Goal: Task Accomplishment & Management: Use online tool/utility

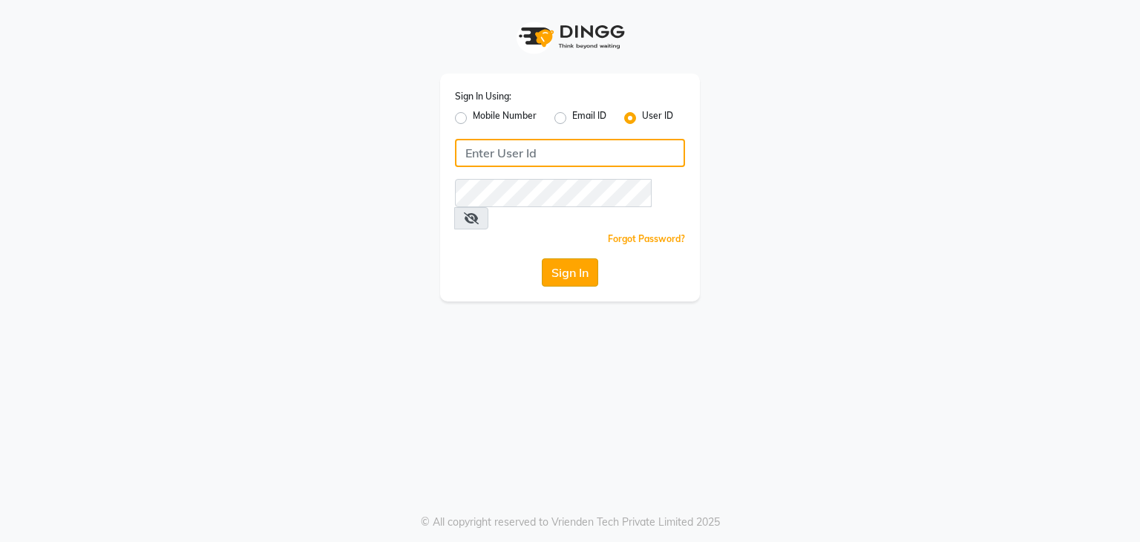
type input "glamup"
click at [580, 258] on button "Sign In" at bounding box center [570, 272] width 56 height 28
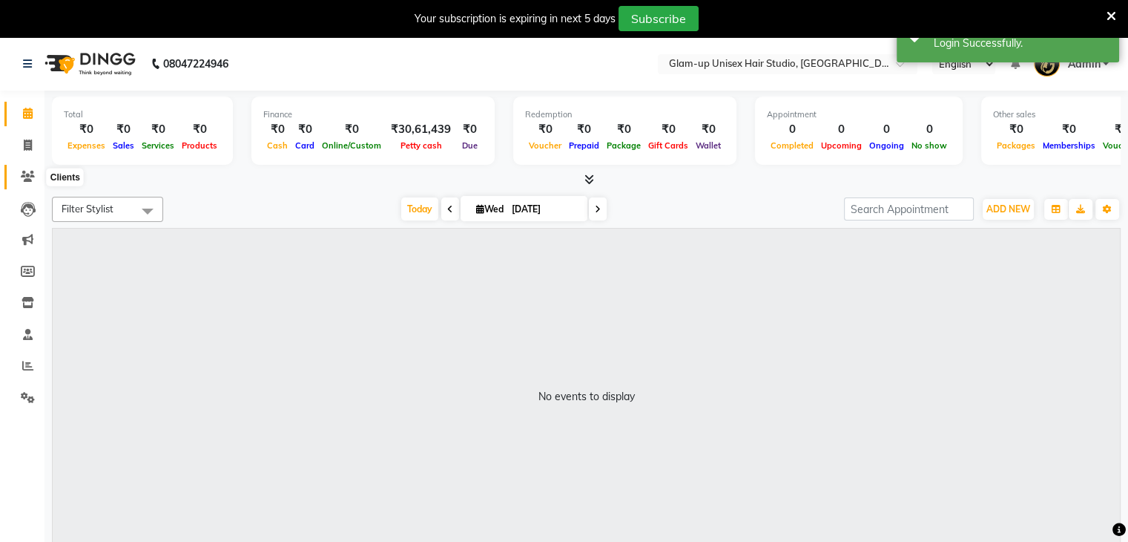
click at [22, 180] on icon at bounding box center [28, 176] width 14 height 11
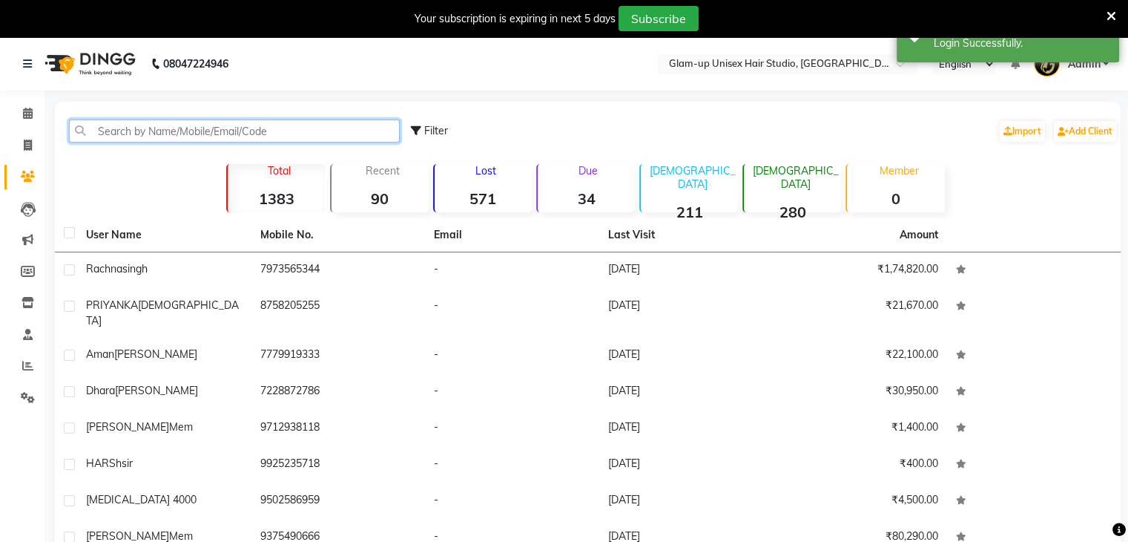
click at [102, 128] on input "text" at bounding box center [234, 130] width 331 height 23
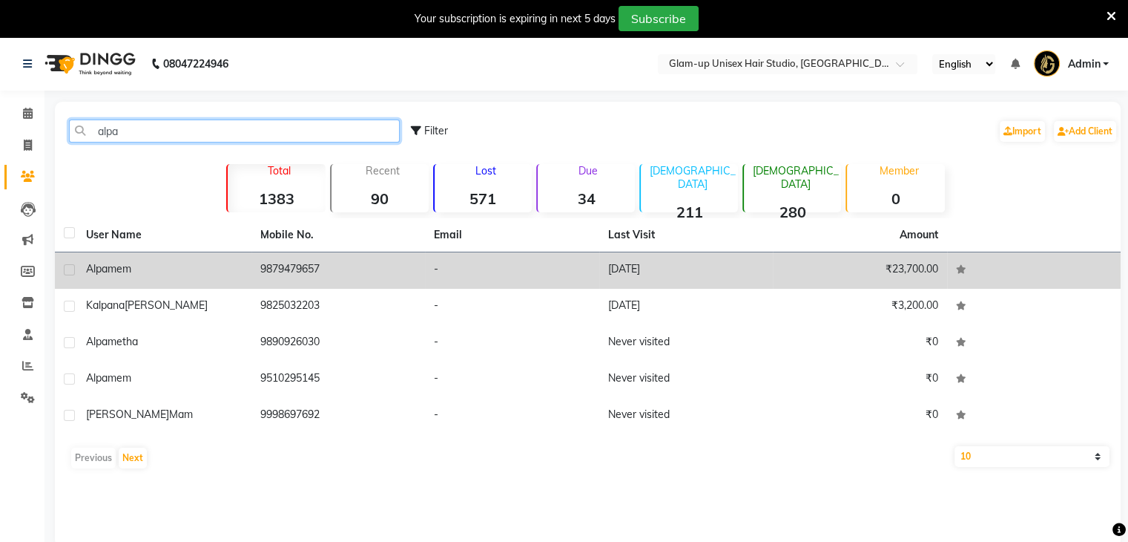
type input "alpa"
click at [613, 273] on td "[DATE]" at bounding box center [686, 270] width 174 height 36
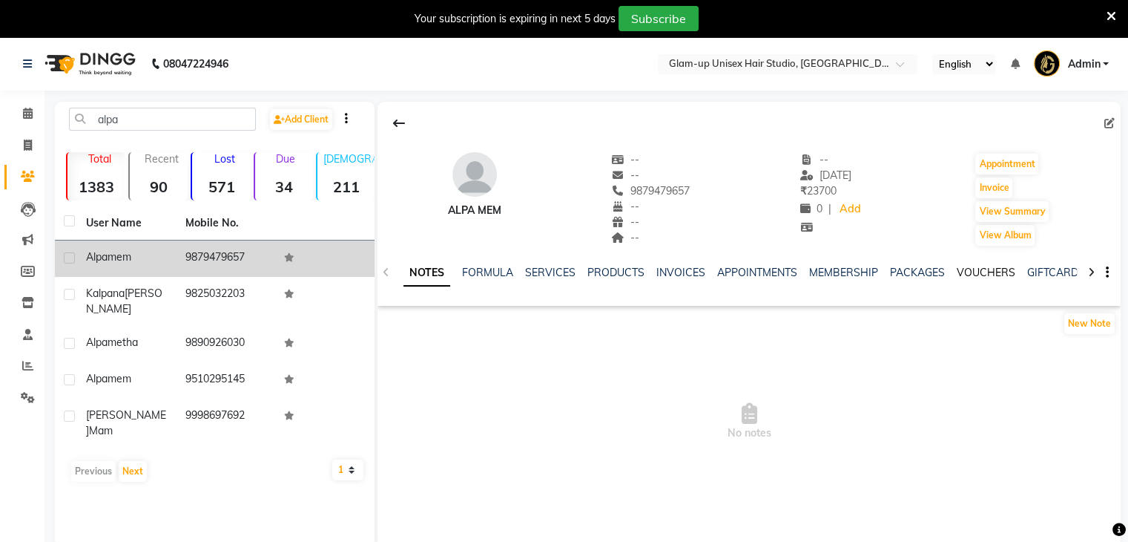
click at [967, 277] on link "VOUCHERS" at bounding box center [986, 272] width 59 height 13
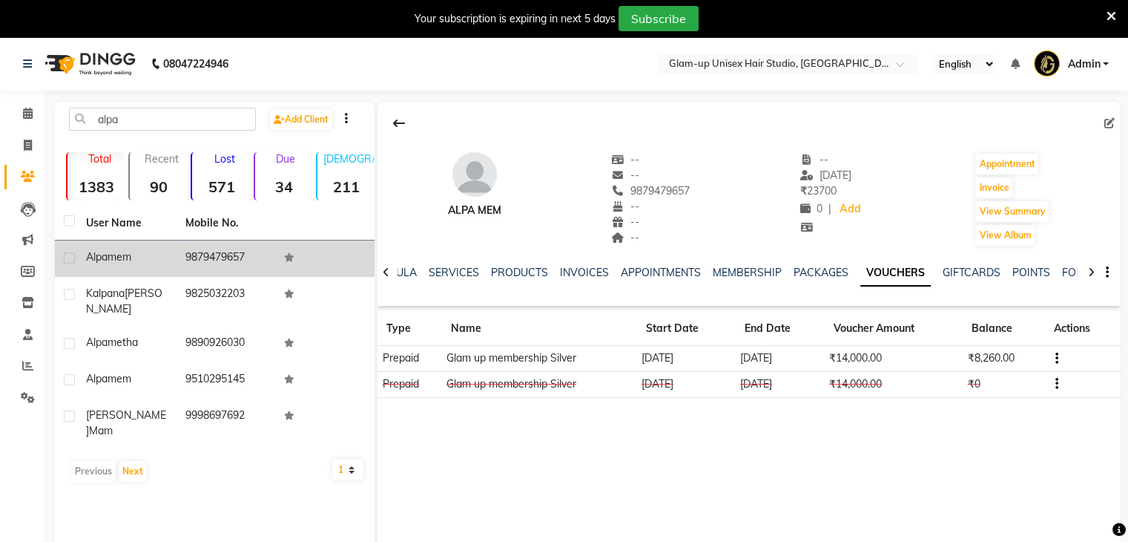
click at [1118, 19] on div "Your subscription is expiring in next 5 days Subscribe" at bounding box center [564, 18] width 1128 height 37
click at [1115, 13] on icon at bounding box center [1112, 16] width 10 height 13
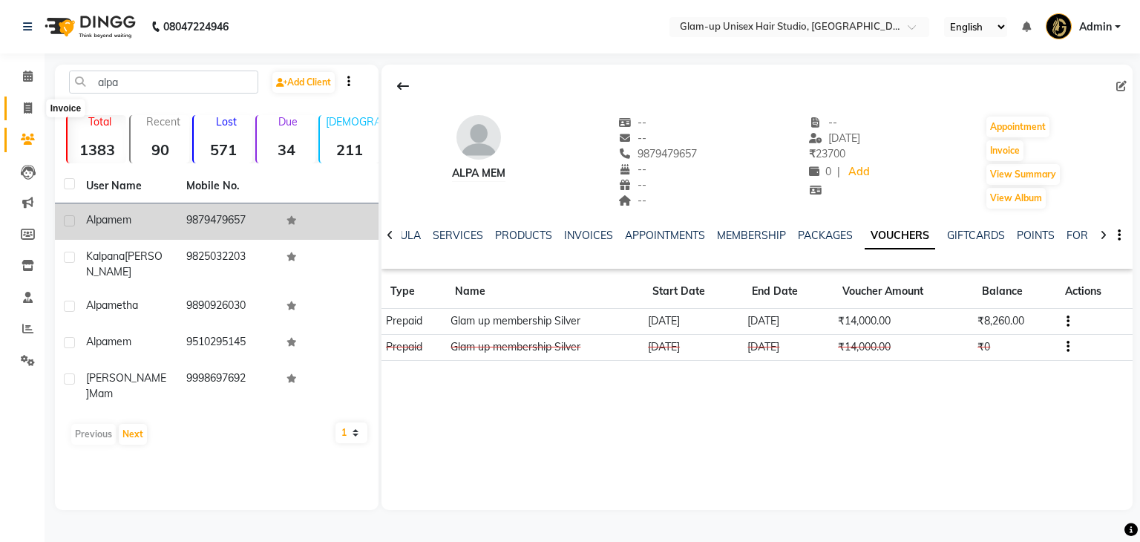
click at [24, 113] on icon at bounding box center [28, 107] width 8 height 11
select select "service"
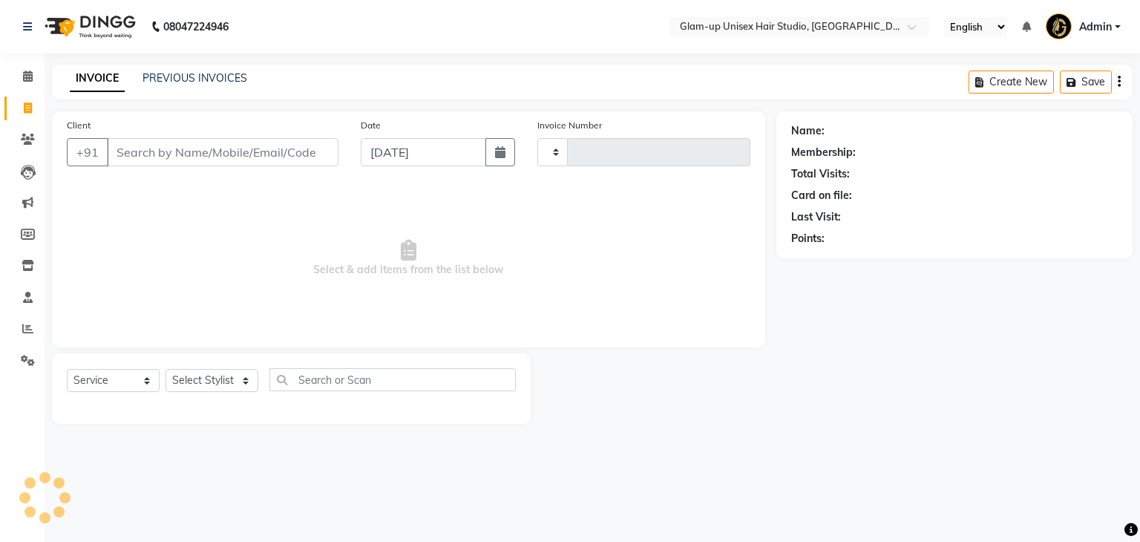
type input "0638"
select select "4921"
click at [131, 155] on input "Client" at bounding box center [222, 152] width 231 height 28
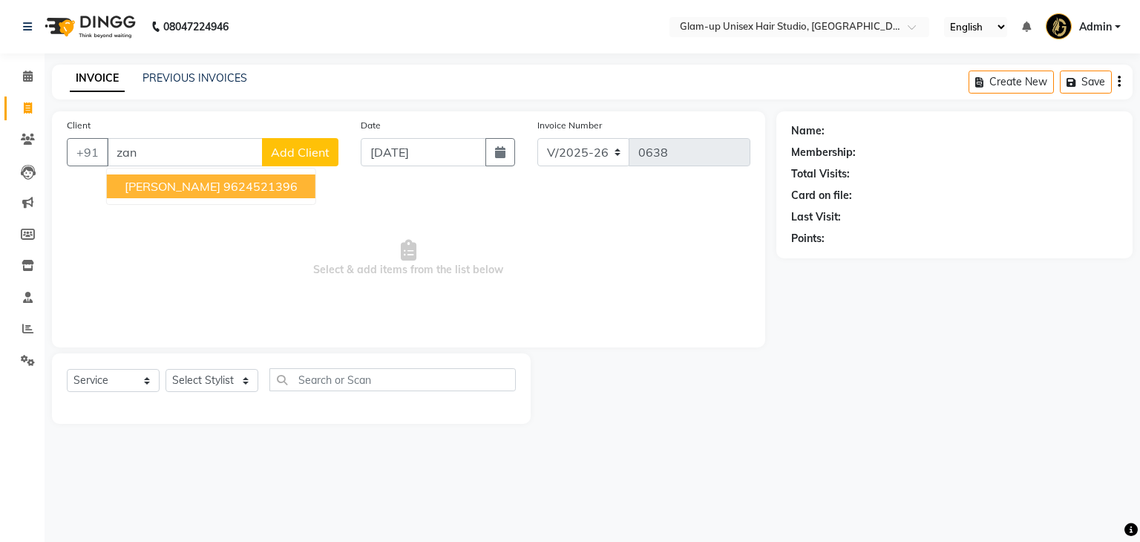
click at [215, 191] on span "[PERSON_NAME]" at bounding box center [173, 186] width 96 height 15
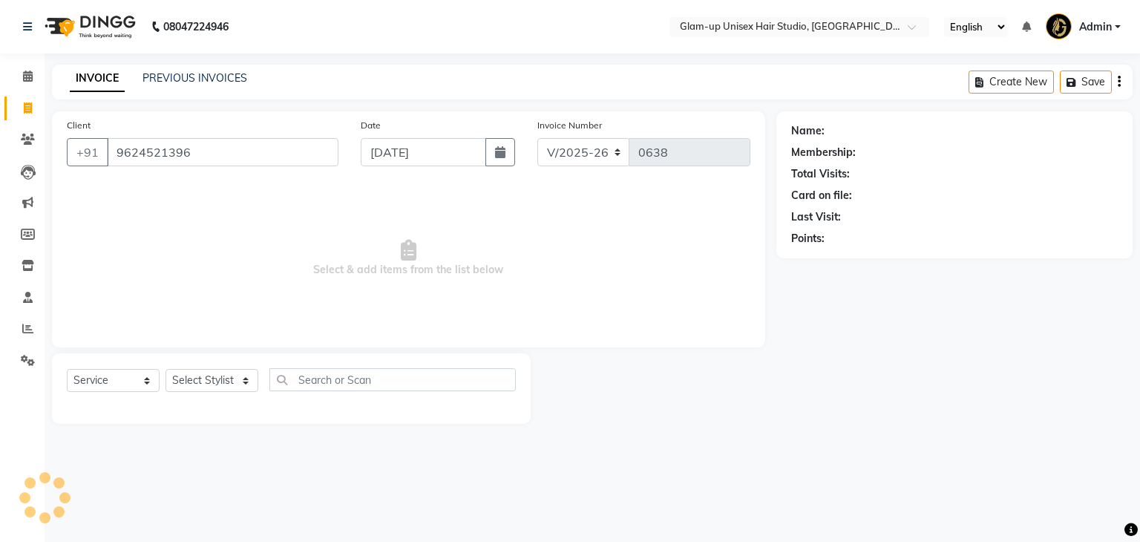
type input "9624521396"
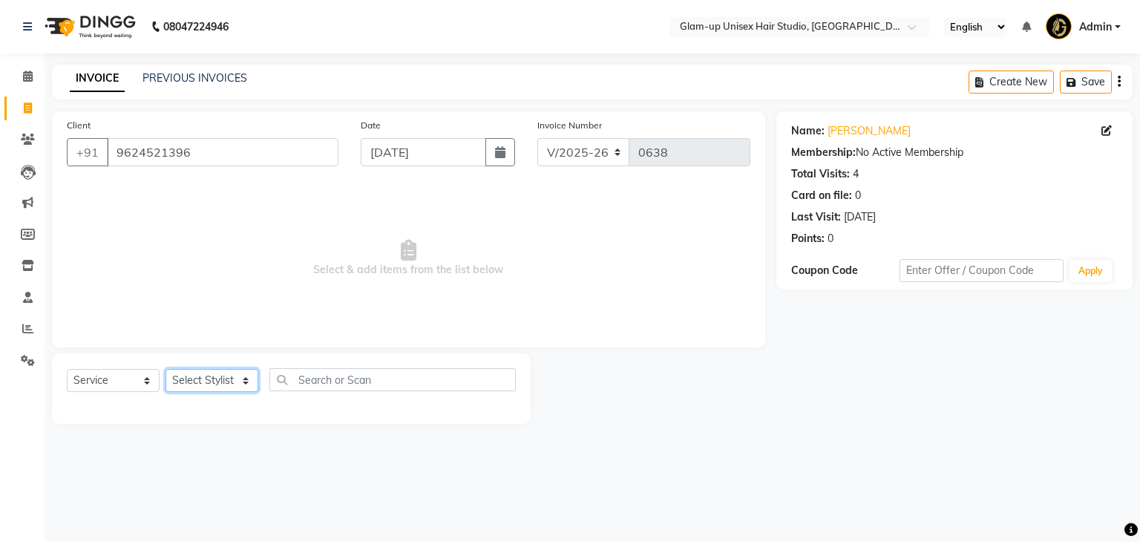
click at [197, 383] on select "Select Stylist [PERSON_NAME] [PERSON_NAME] [PERSON_NAME] [PERSON_NAME]" at bounding box center [211, 380] width 93 height 23
select select "30301"
click at [165, 369] on select "Select Stylist [PERSON_NAME] [PERSON_NAME] [PERSON_NAME] [PERSON_NAME]" at bounding box center [211, 380] width 93 height 23
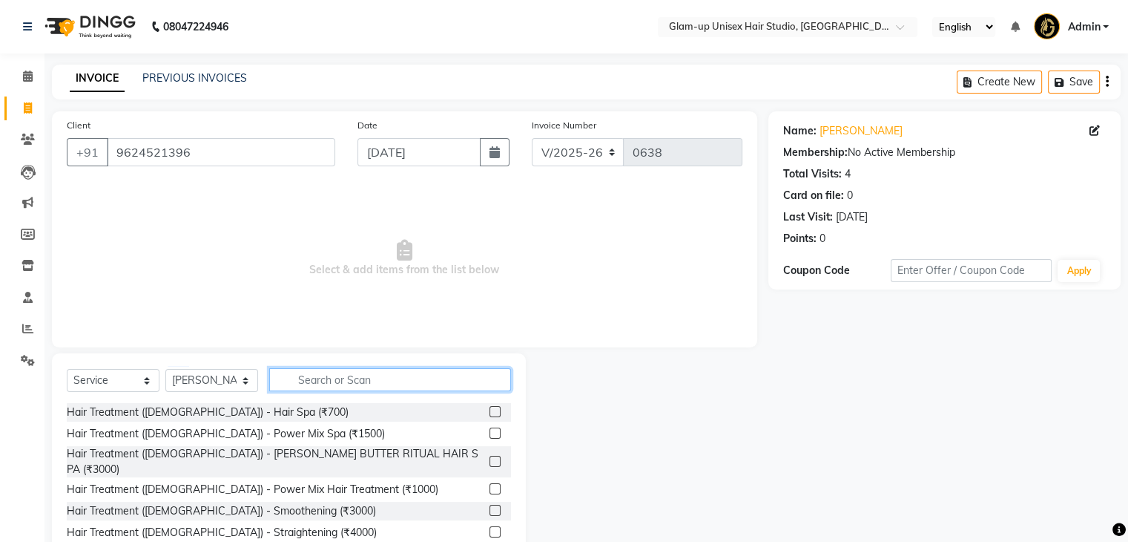
drag, startPoint x: 297, startPoint y: 369, endPoint x: 289, endPoint y: 385, distance: 17.9
click at [289, 385] on input "text" at bounding box center [390, 379] width 242 height 23
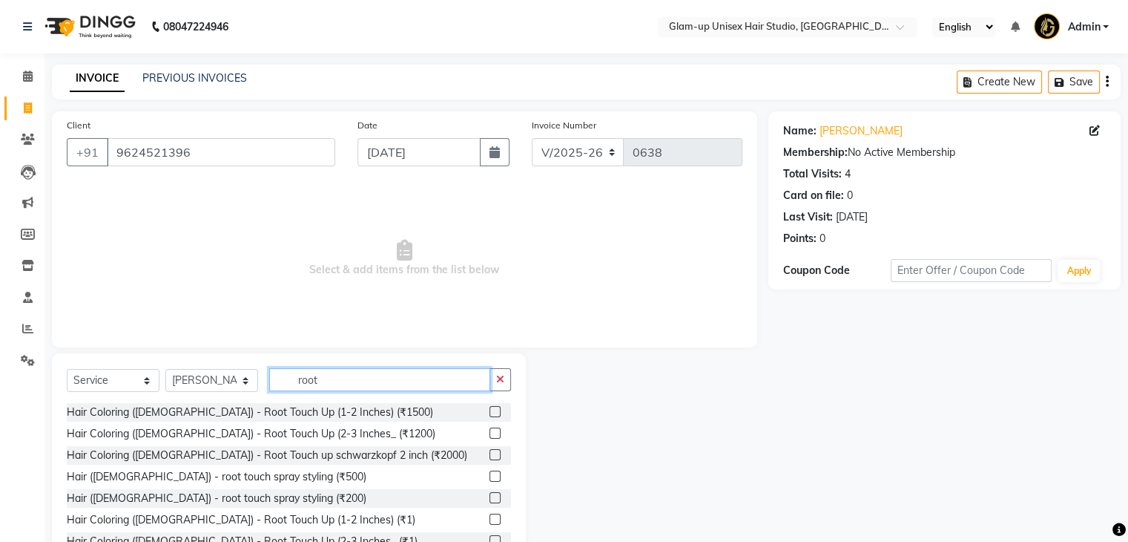
type input "root"
click at [490, 434] on label at bounding box center [495, 432] width 11 height 11
click at [490, 434] on input "checkbox" at bounding box center [495, 434] width 10 height 10
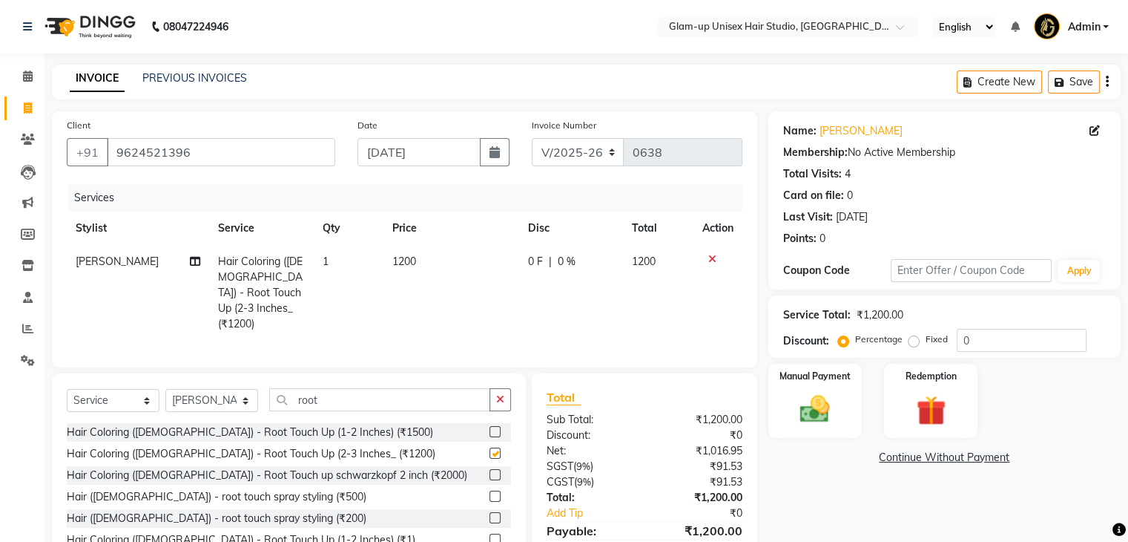
checkbox input "false"
click at [542, 268] on div "0 F | 0 %" at bounding box center [571, 262] width 86 height 16
select select "30301"
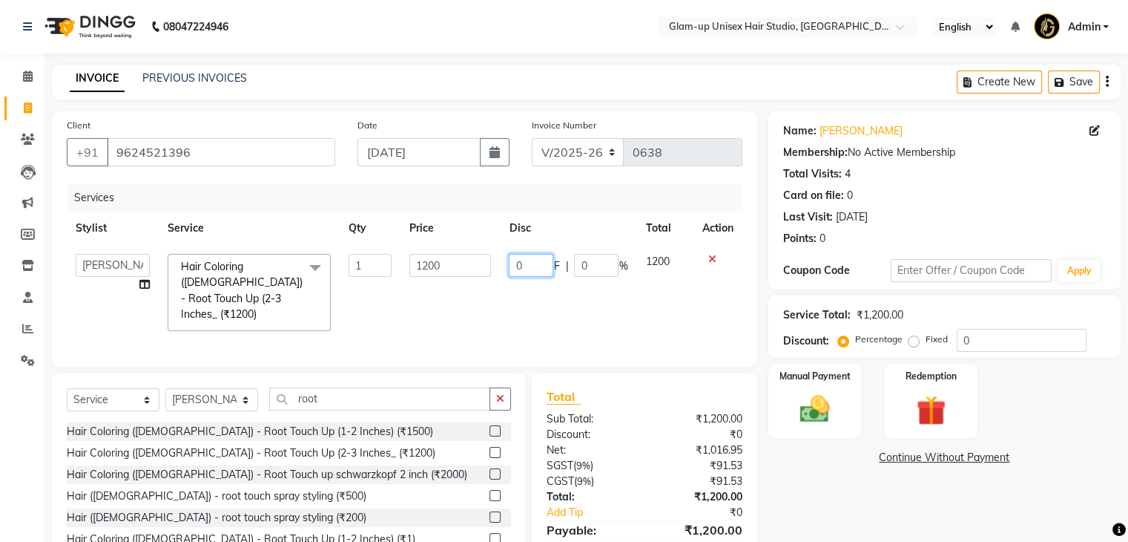
click at [537, 265] on input "0" at bounding box center [531, 265] width 45 height 23
type input "0200"
click at [547, 300] on td "0200 F | 0 %" at bounding box center [568, 292] width 137 height 95
select select "30301"
click at [822, 398] on img at bounding box center [815, 410] width 50 height 36
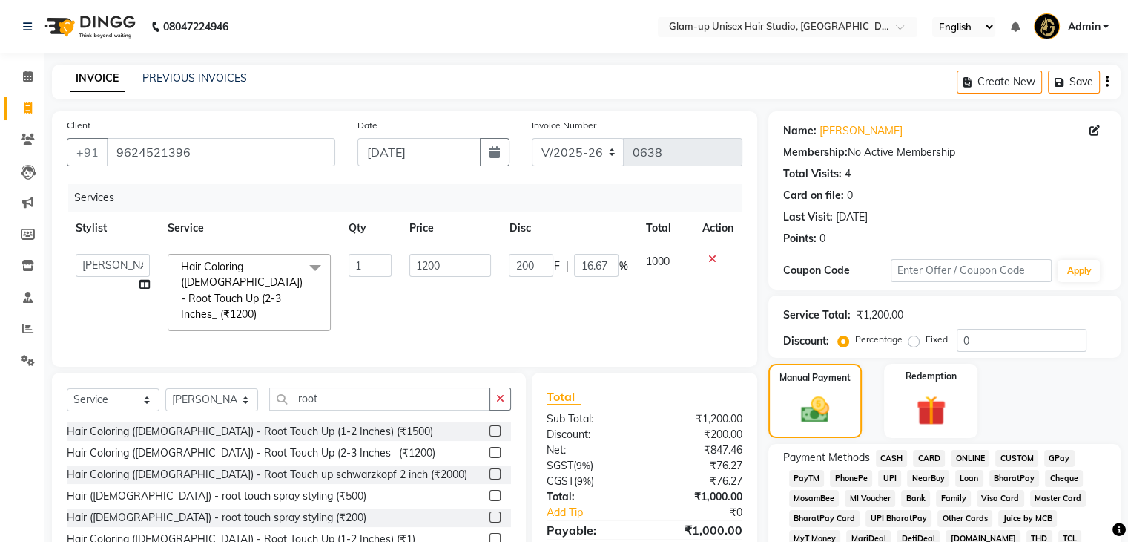
click at [890, 457] on span "CASH" at bounding box center [892, 458] width 32 height 17
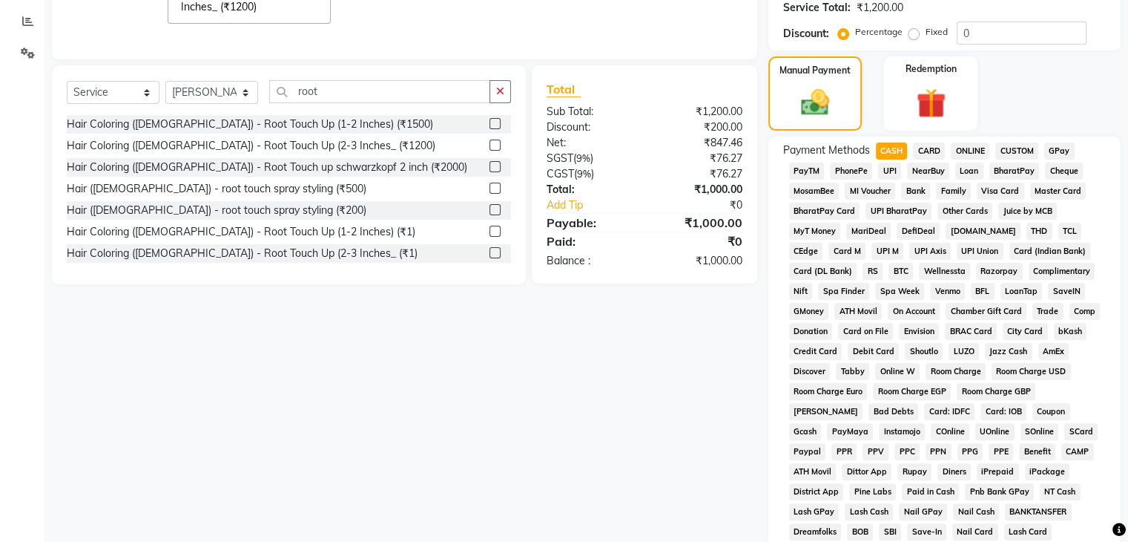
scroll to position [445, 0]
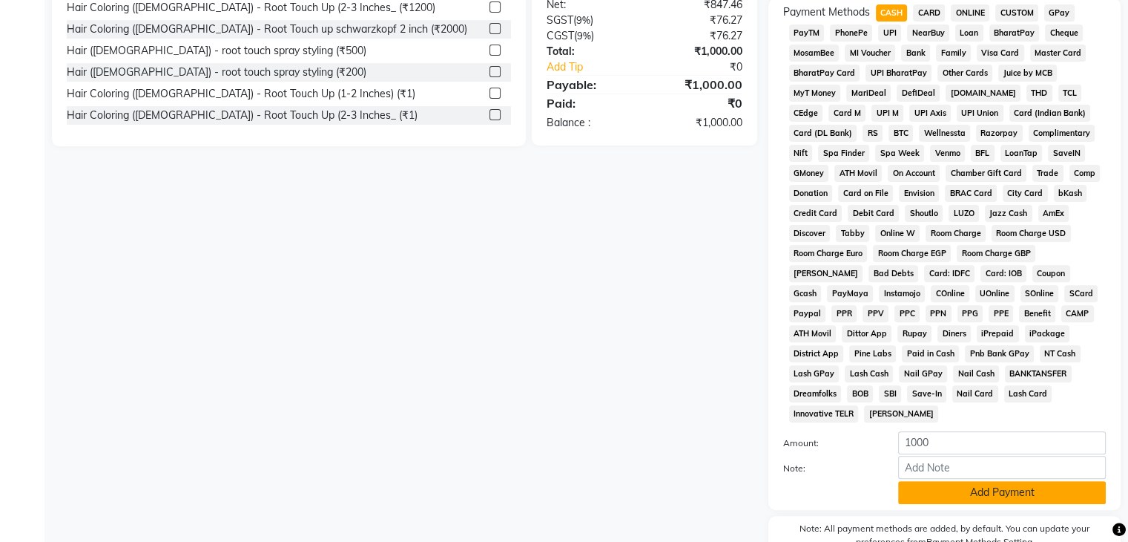
click at [1000, 487] on button "Add Payment" at bounding box center [1002, 492] width 208 height 23
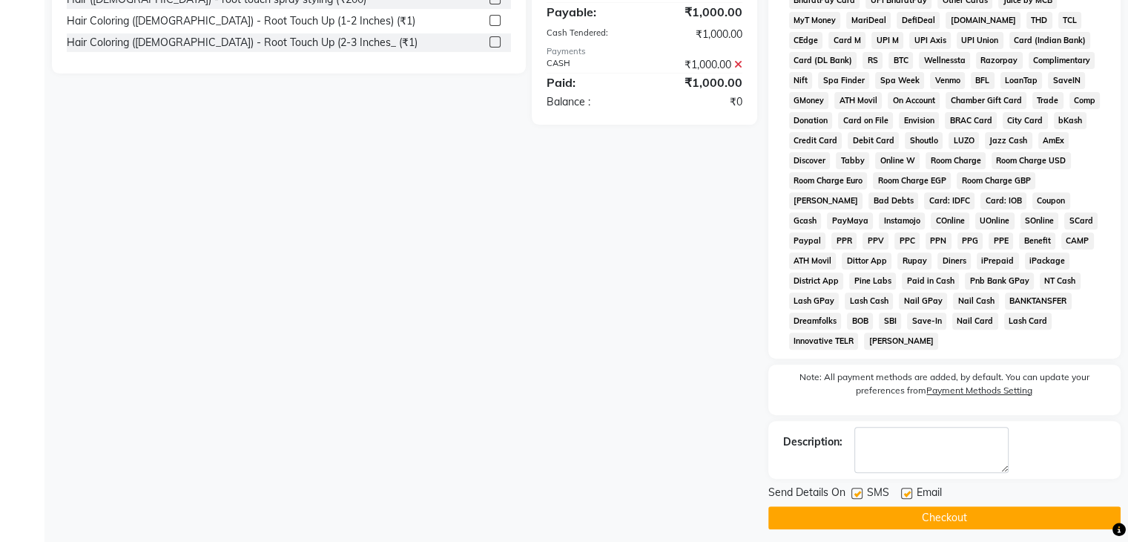
scroll to position [519, 0]
click at [953, 508] on button "Checkout" at bounding box center [945, 516] width 352 height 23
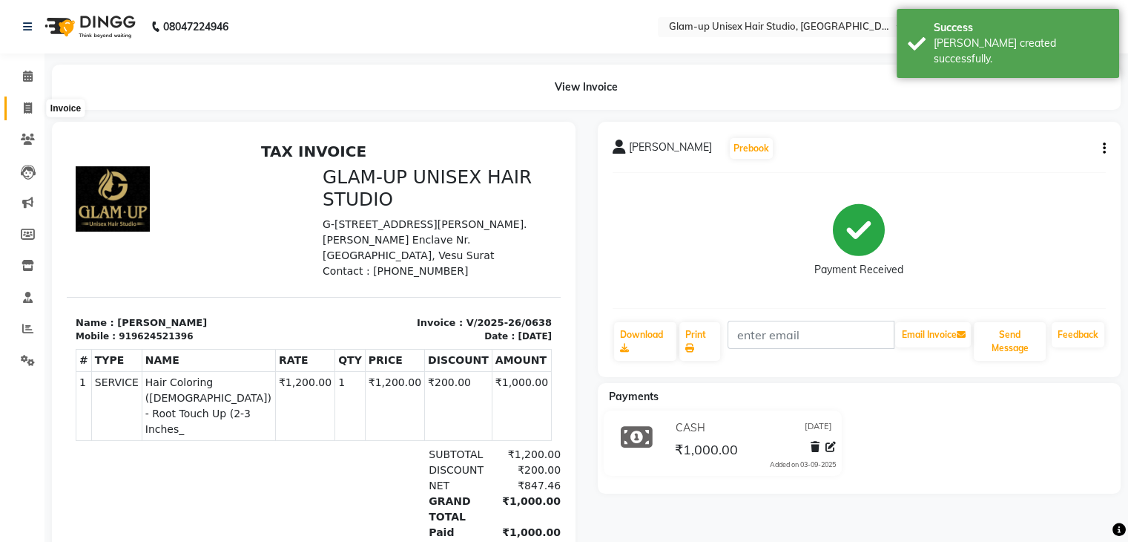
click at [21, 111] on span at bounding box center [28, 108] width 26 height 17
select select "4921"
select select "service"
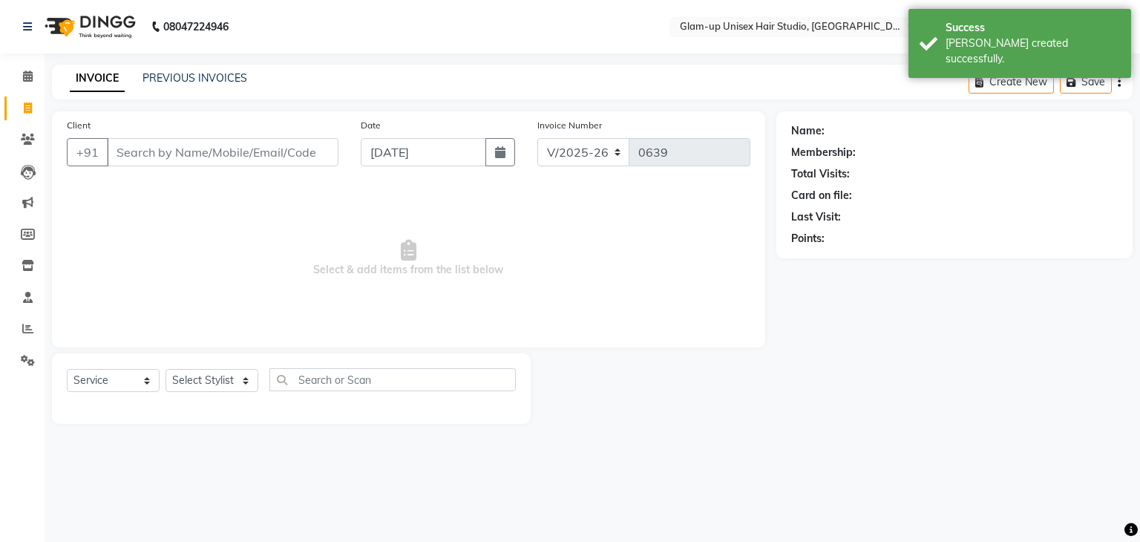
click at [116, 157] on input "Client" at bounding box center [222, 152] width 231 height 28
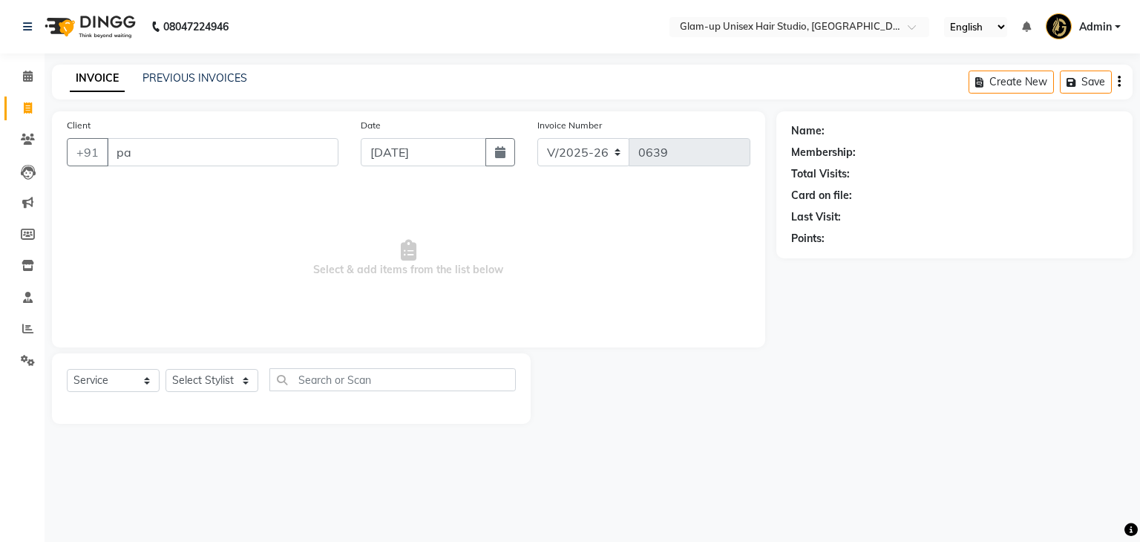
type input "p"
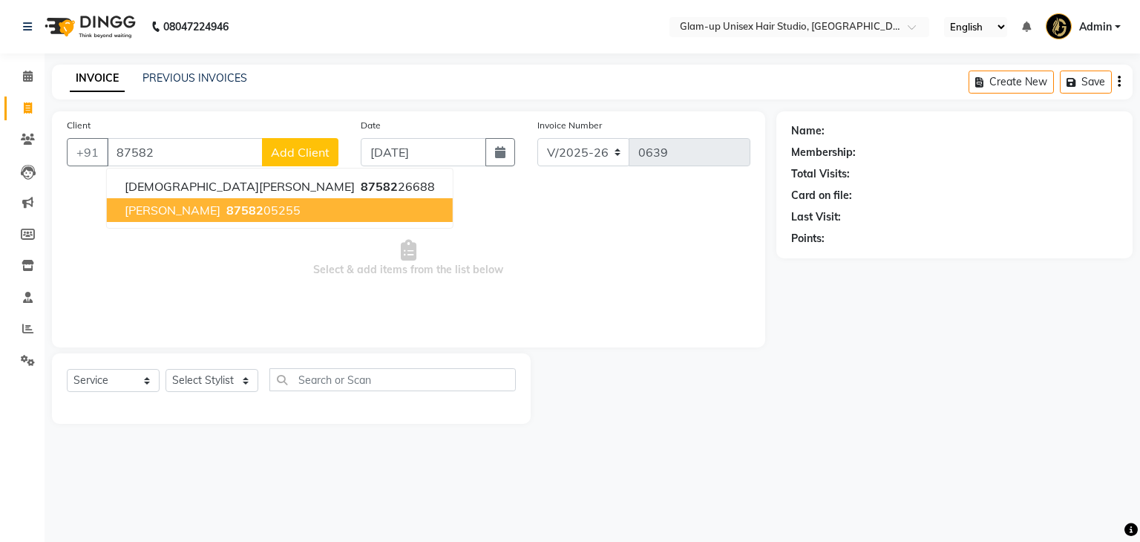
click at [163, 208] on span "[PERSON_NAME]" at bounding box center [173, 210] width 96 height 15
type input "8758205255"
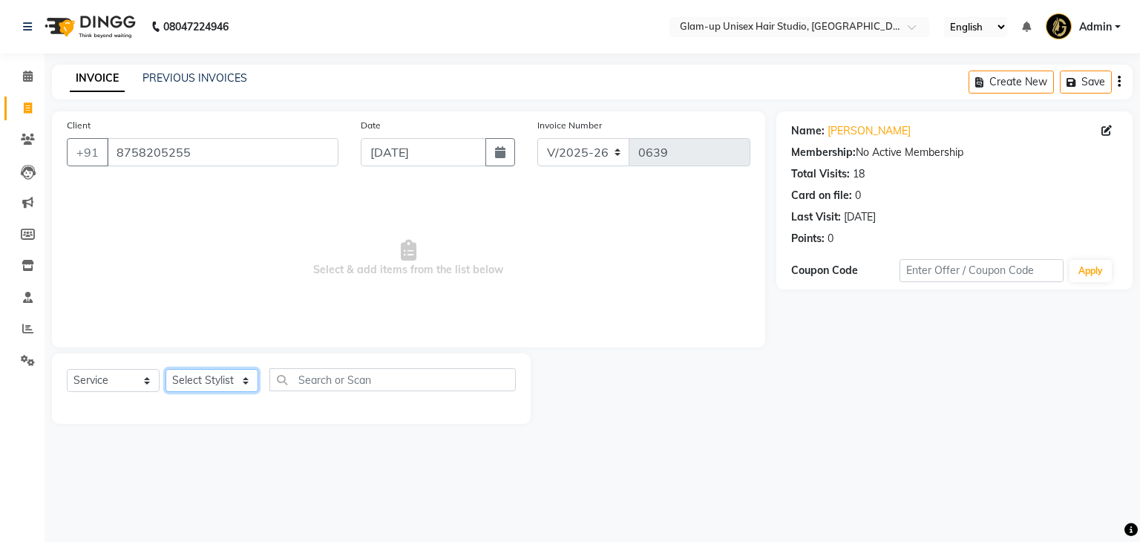
click at [217, 381] on select "Select Stylist [PERSON_NAME] [PERSON_NAME] [PERSON_NAME] [PERSON_NAME]" at bounding box center [211, 380] width 93 height 23
select select "30304"
click at [165, 369] on select "Select Stylist [PERSON_NAME] [PERSON_NAME] [PERSON_NAME] [PERSON_NAME]" at bounding box center [211, 380] width 93 height 23
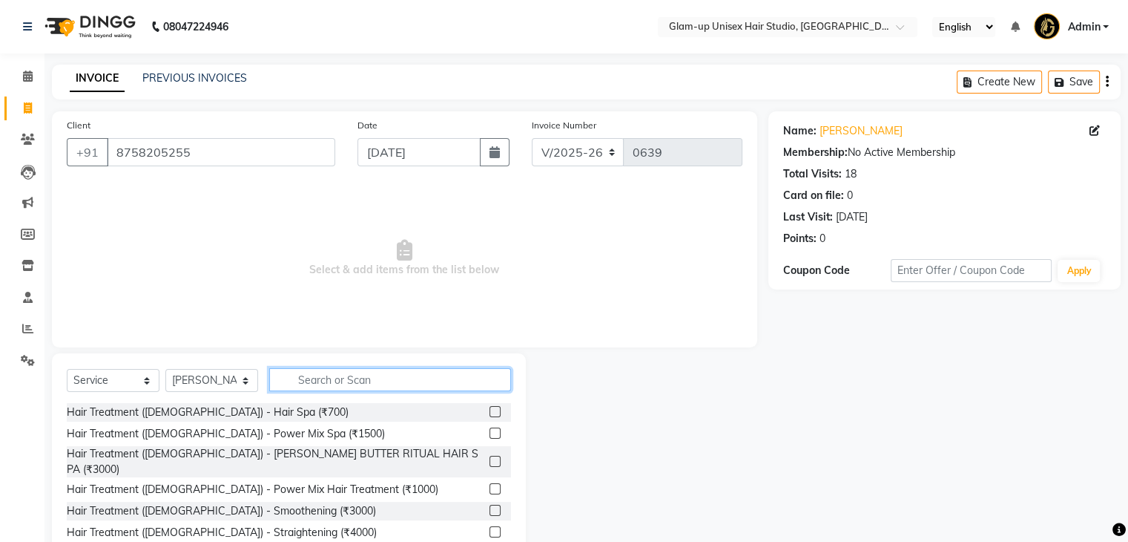
click at [289, 381] on input "text" at bounding box center [390, 379] width 242 height 23
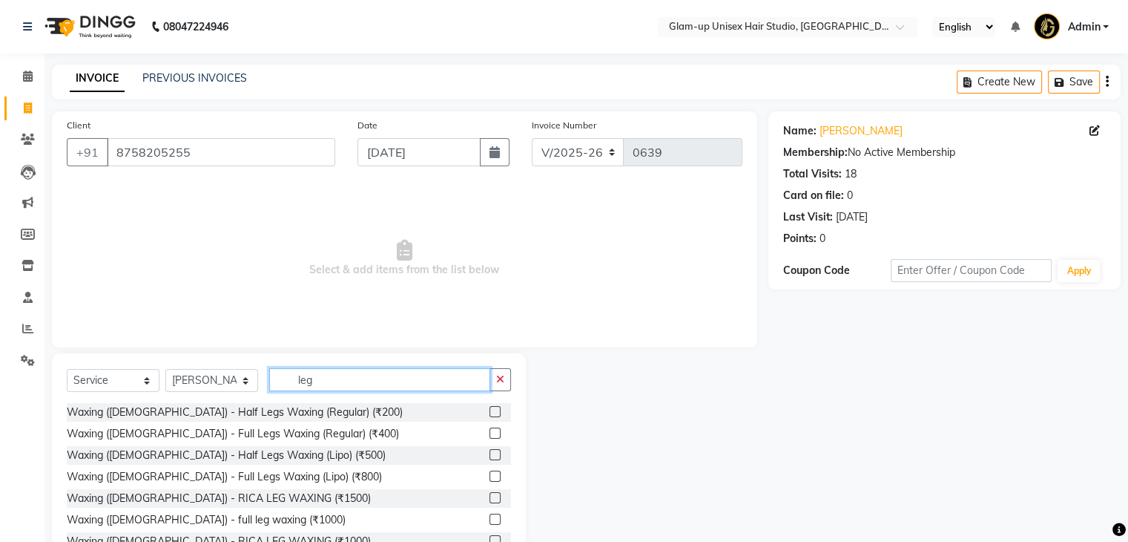
type input "leg"
click at [490, 501] on label at bounding box center [495, 497] width 11 height 11
click at [490, 501] on input "checkbox" at bounding box center [495, 498] width 10 height 10
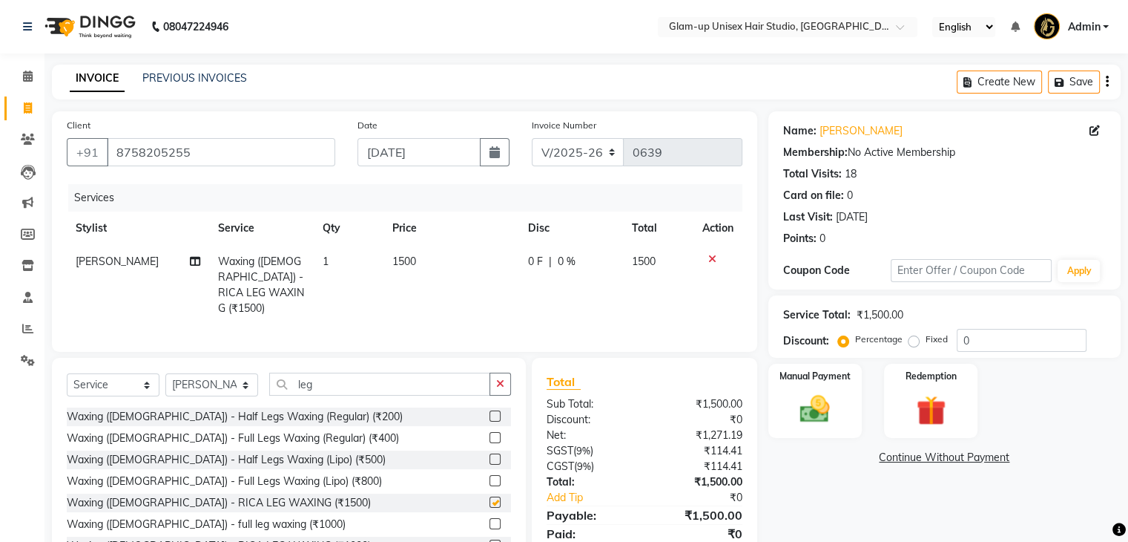
checkbox input "false"
click at [540, 269] on span "0 F" at bounding box center [535, 262] width 15 height 16
select select "30304"
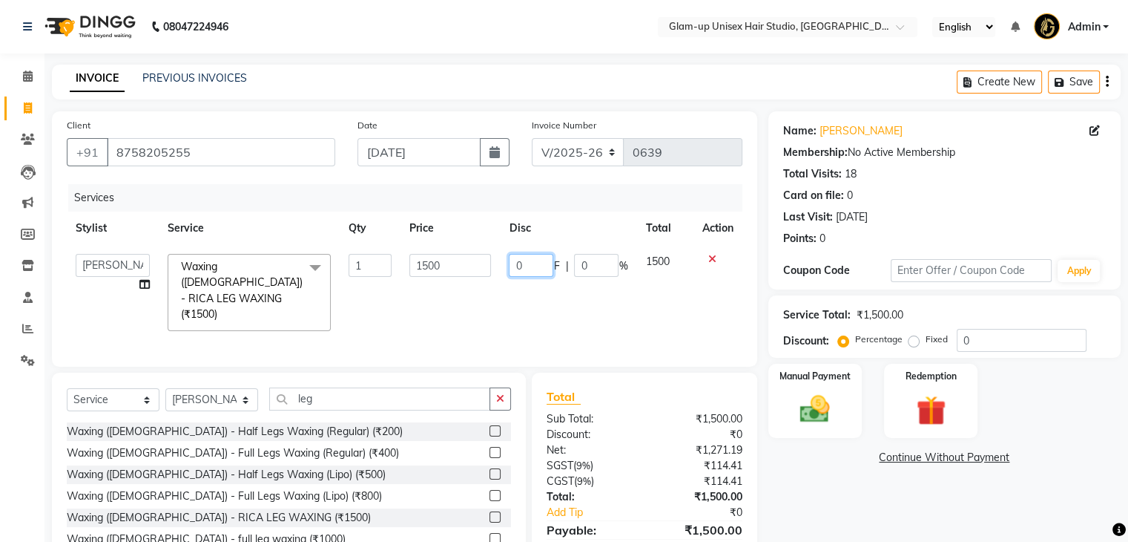
click at [539, 265] on input "0" at bounding box center [531, 265] width 45 height 23
type input "0600"
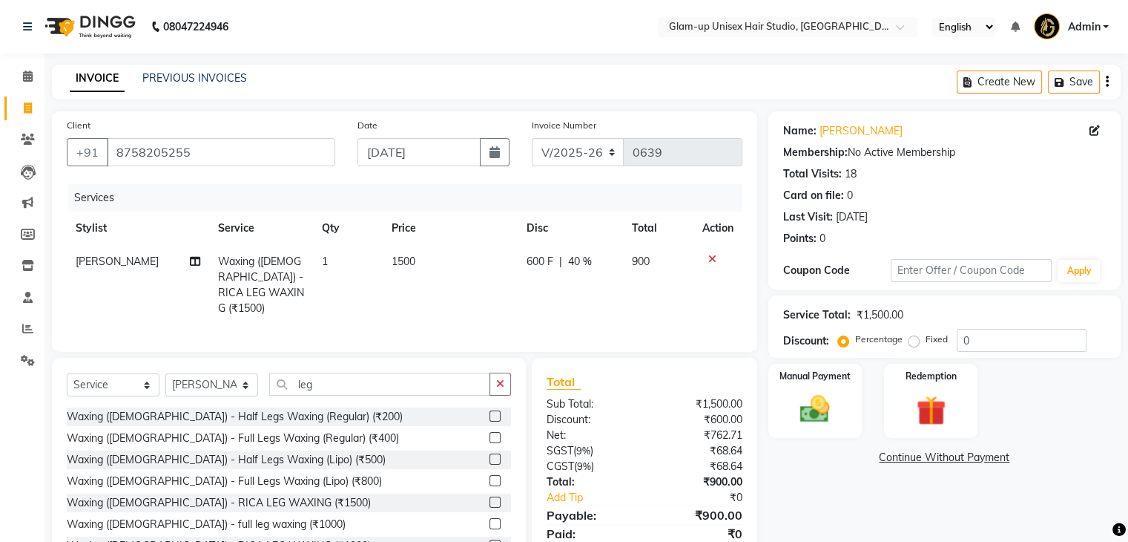
drag, startPoint x: 648, startPoint y: 292, endPoint x: 650, endPoint y: 303, distance: 12.1
click at [648, 295] on td "900" at bounding box center [658, 285] width 70 height 80
select select "30304"
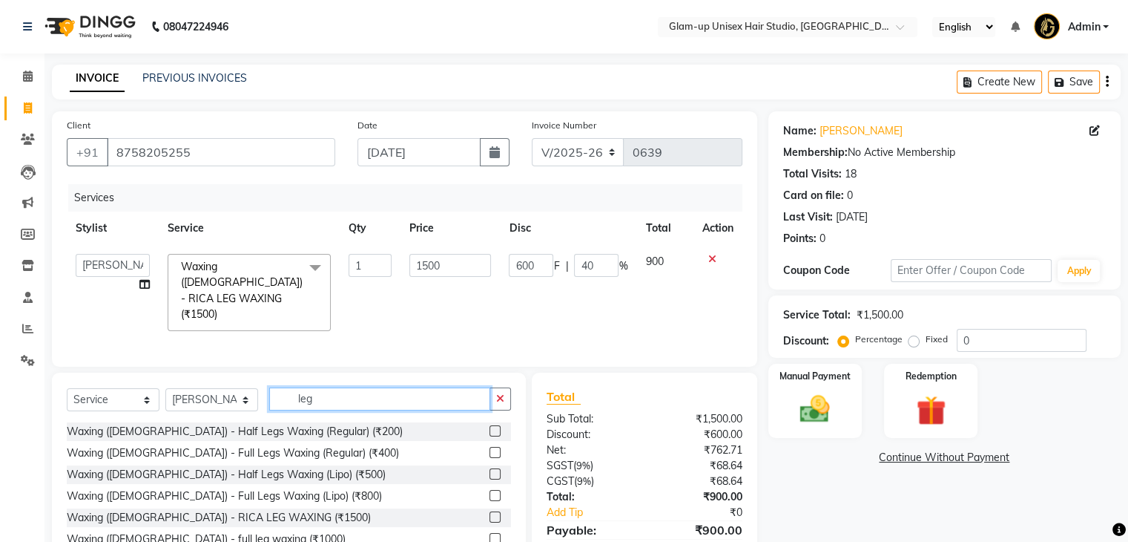
click at [321, 388] on input "leg" at bounding box center [379, 398] width 221 height 23
type input "l"
type input "full hand"
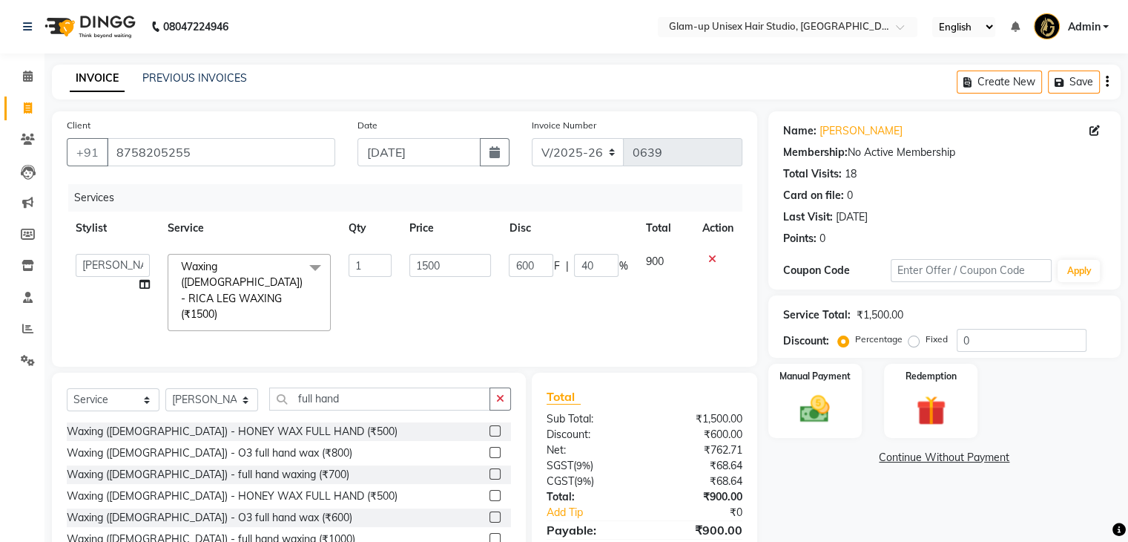
click at [493, 511] on label at bounding box center [495, 516] width 11 height 11
click at [493, 513] on input "checkbox" at bounding box center [495, 518] width 10 height 10
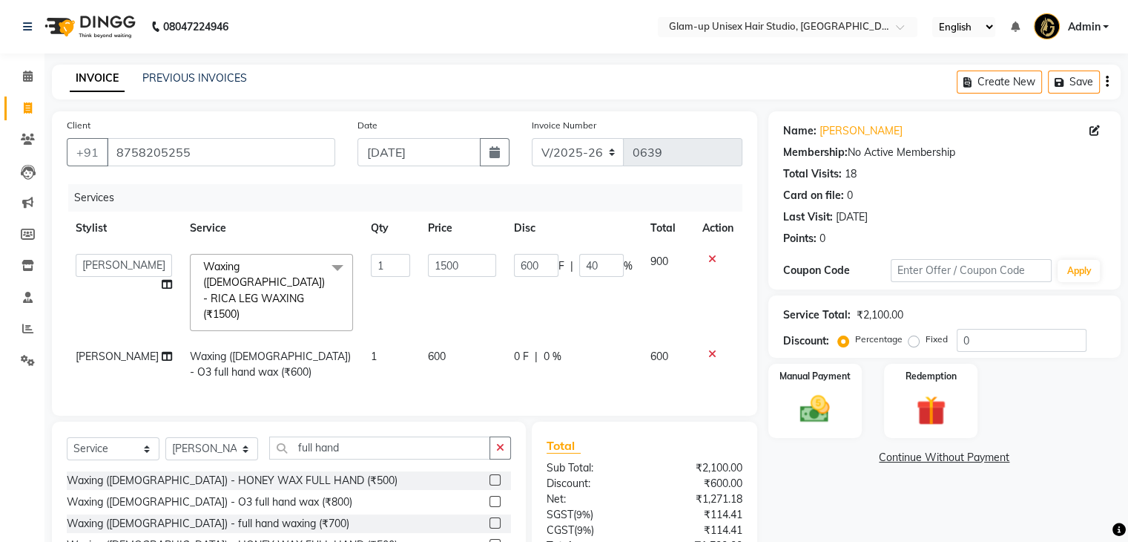
checkbox input "false"
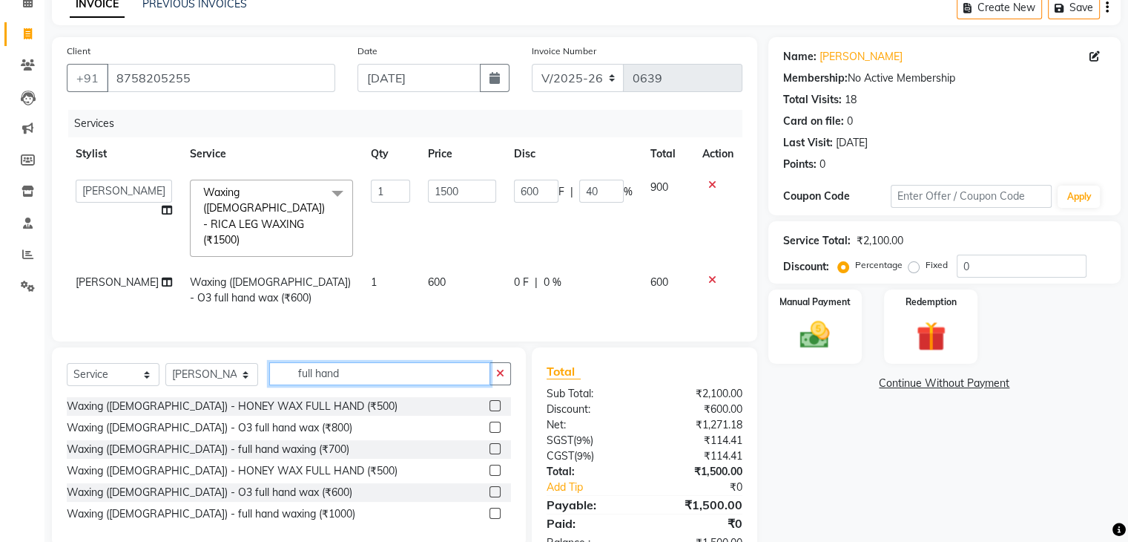
click at [346, 362] on input "full hand" at bounding box center [379, 373] width 221 height 23
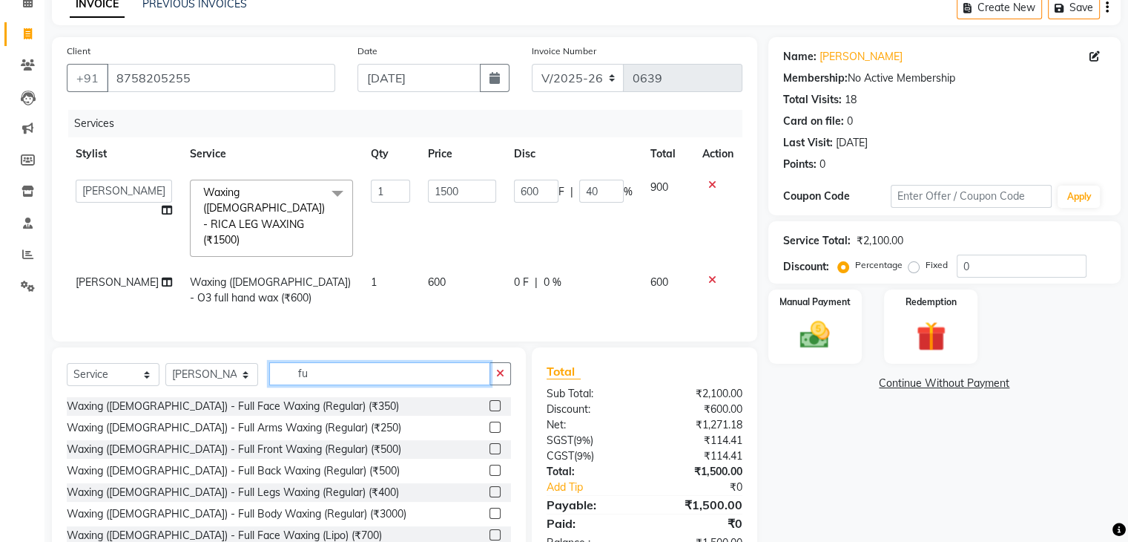
type input "f"
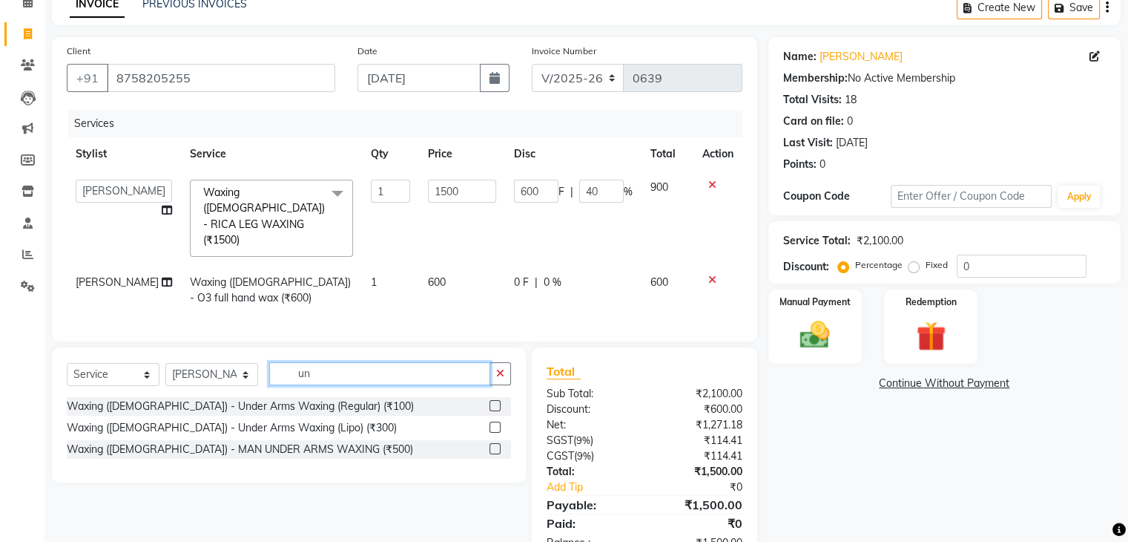
type input "un"
click at [493, 400] on label at bounding box center [495, 405] width 11 height 11
click at [493, 401] on input "checkbox" at bounding box center [495, 406] width 10 height 10
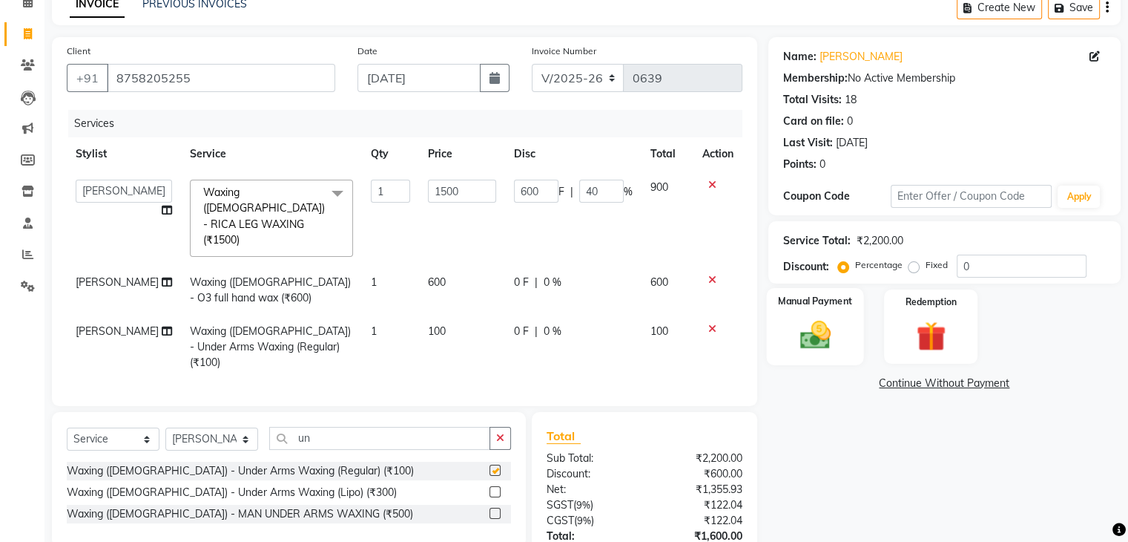
checkbox input "false"
click at [825, 321] on img at bounding box center [815, 336] width 50 height 36
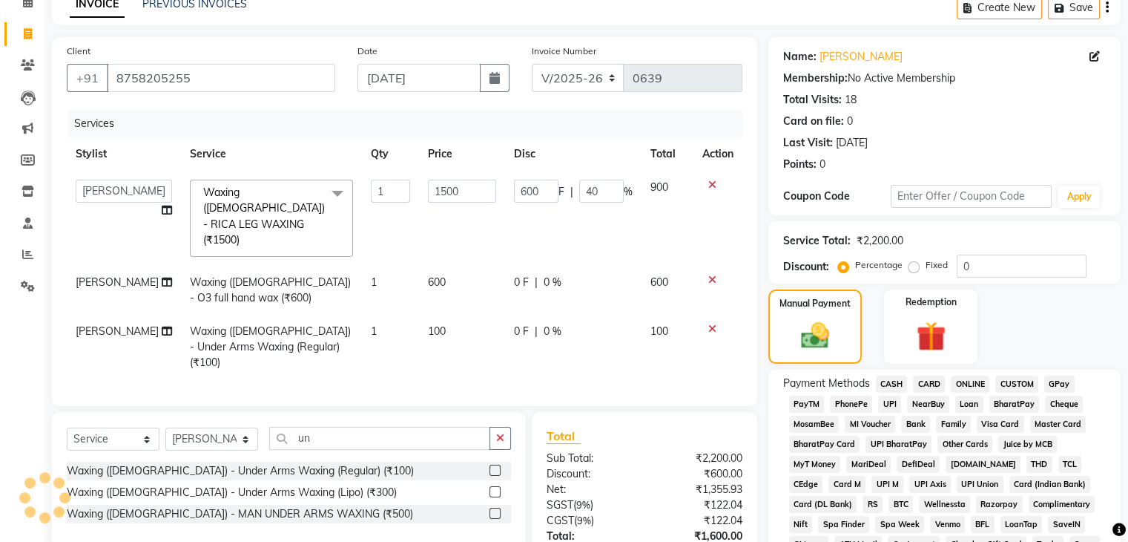
scroll to position [223, 0]
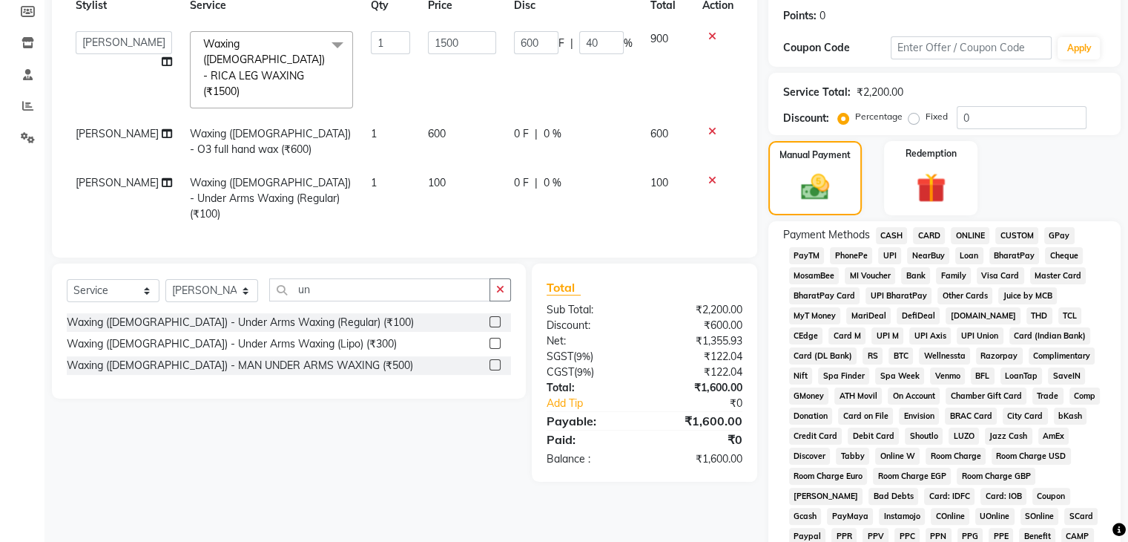
click at [893, 241] on span "CASH" at bounding box center [892, 235] width 32 height 17
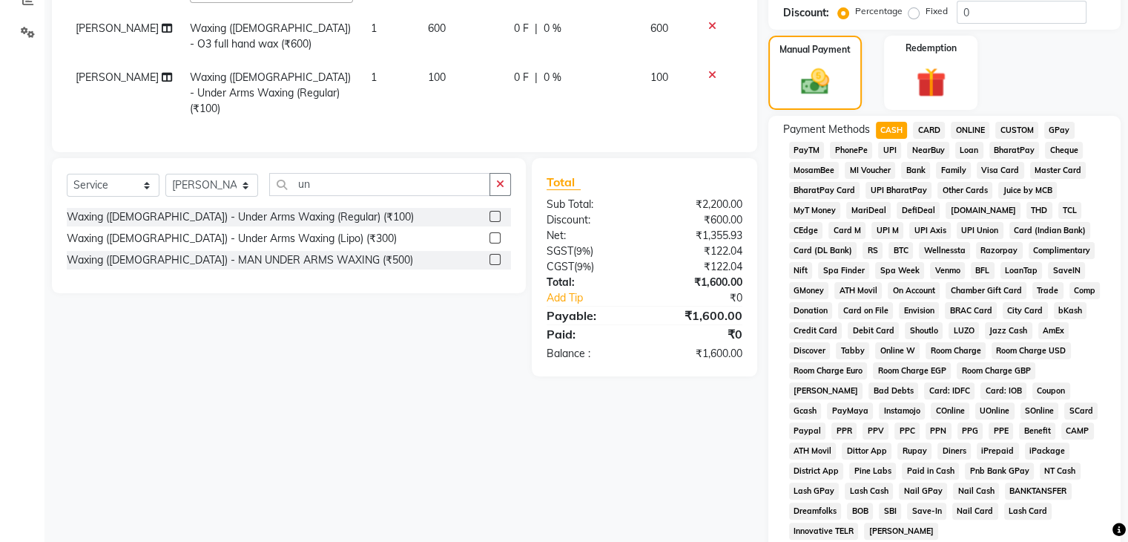
scroll to position [514, 0]
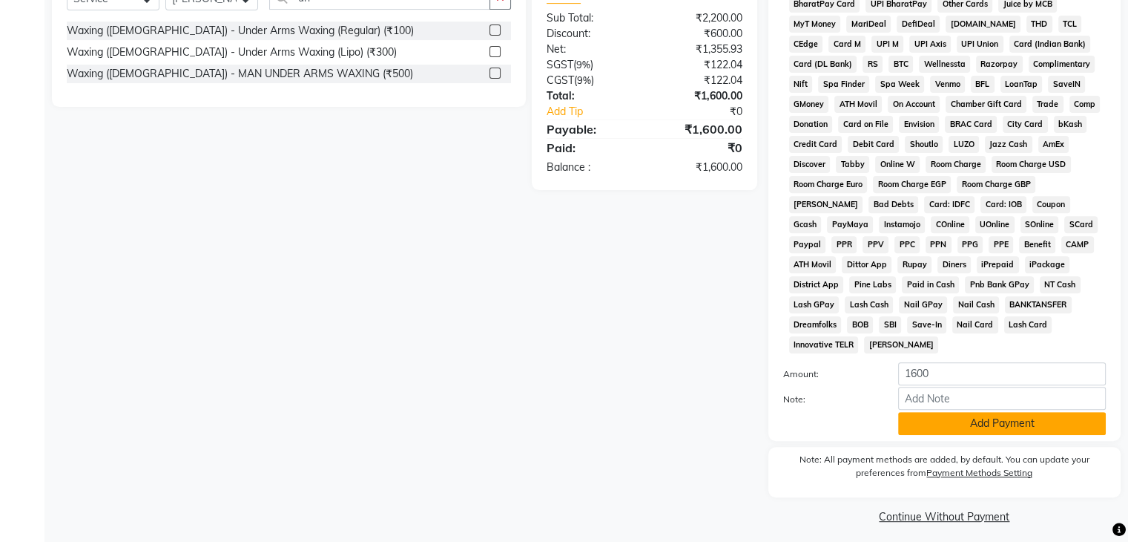
click at [979, 412] on button "Add Payment" at bounding box center [1002, 423] width 208 height 23
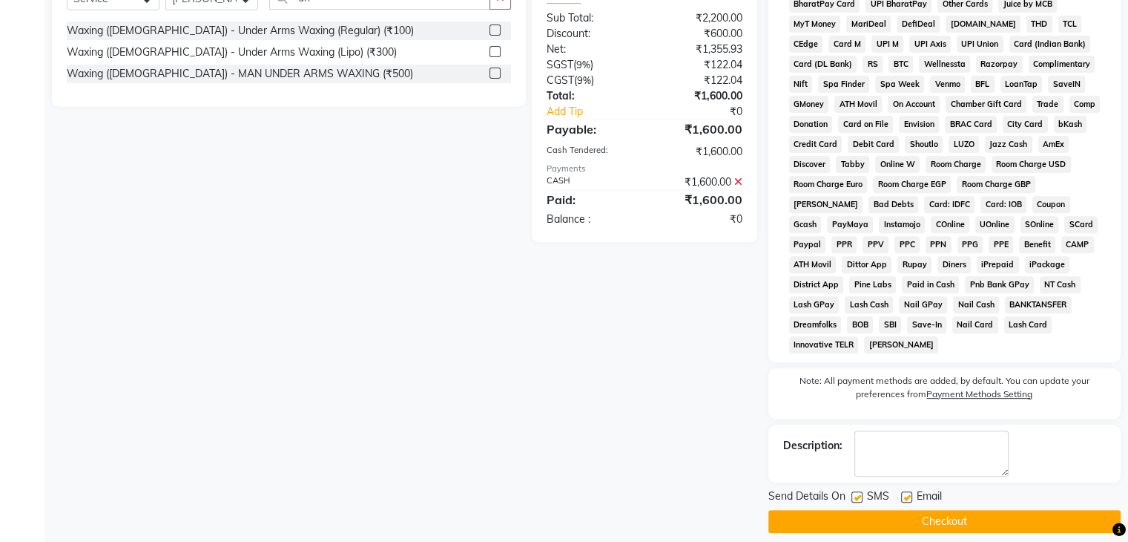
click at [855, 491] on label at bounding box center [857, 496] width 11 height 11
click at [855, 493] on input "checkbox" at bounding box center [857, 498] width 10 height 10
checkbox input "false"
click at [908, 491] on label at bounding box center [906, 496] width 11 height 11
click at [908, 493] on input "checkbox" at bounding box center [906, 498] width 10 height 10
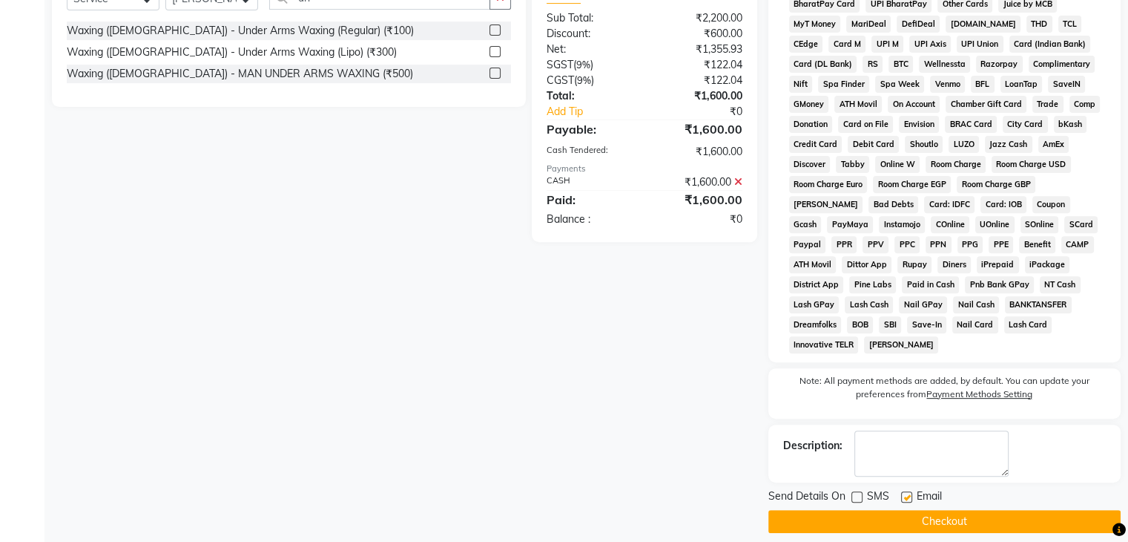
checkbox input "false"
click at [913, 510] on button "Checkout" at bounding box center [945, 521] width 352 height 23
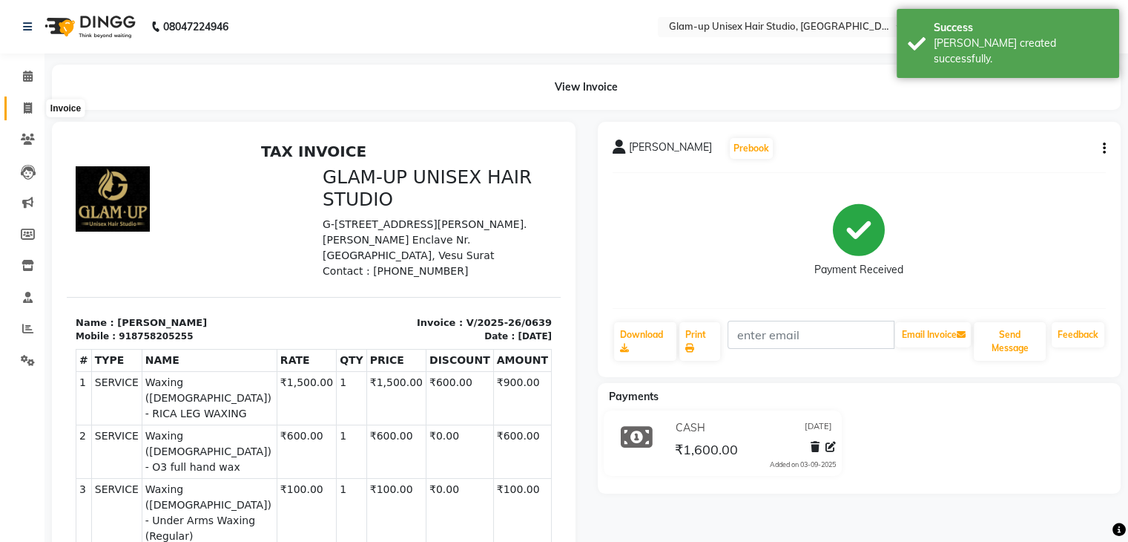
click at [34, 108] on span at bounding box center [28, 108] width 26 height 17
select select "service"
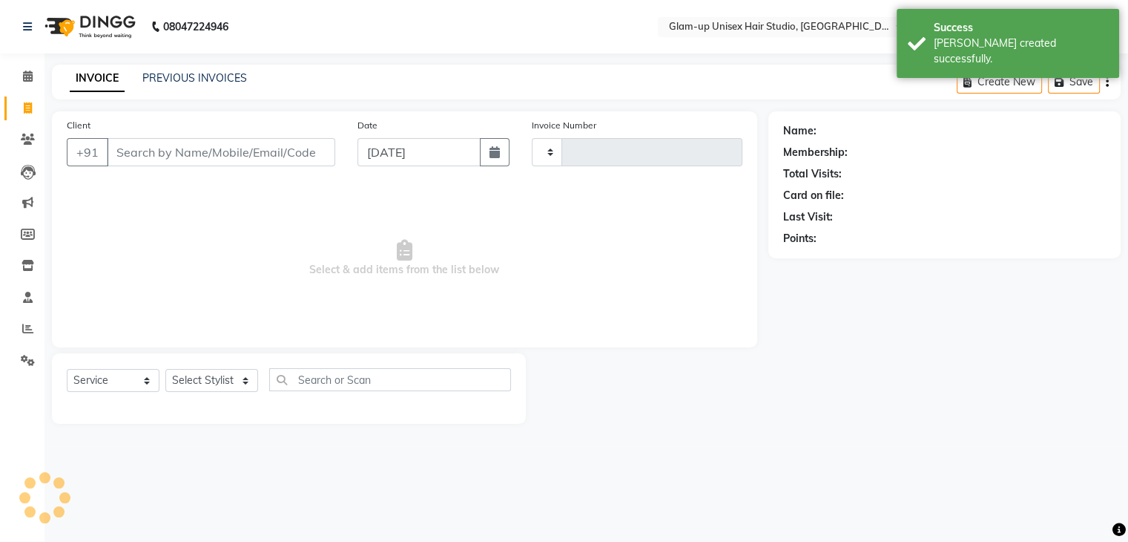
type input "0640"
select select "4921"
click at [125, 154] on input "Client" at bounding box center [222, 152] width 231 height 28
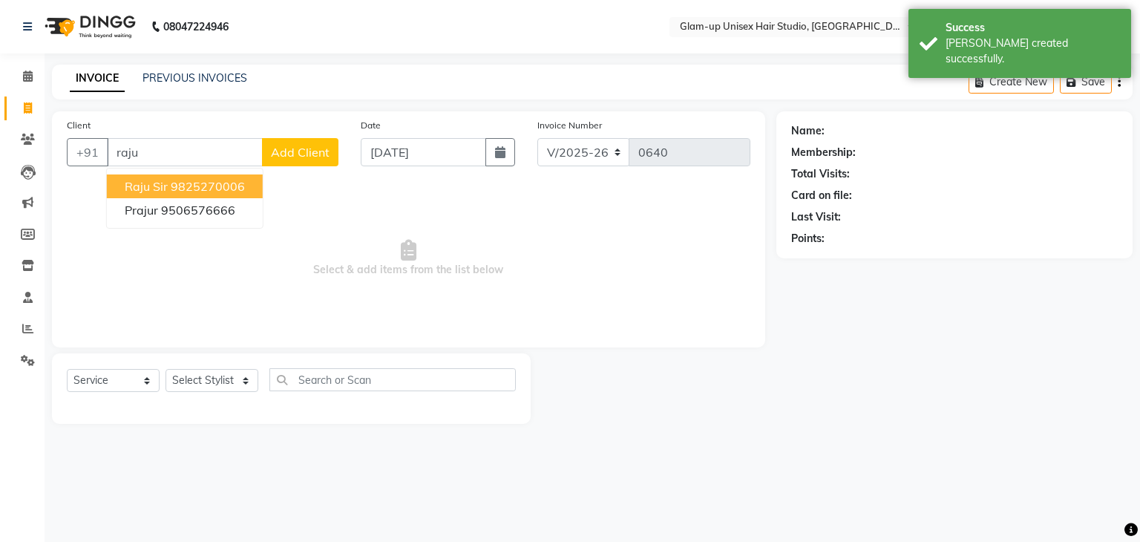
click at [193, 197] on button "raju sir 9825270006" at bounding box center [185, 186] width 156 height 24
type input "9825270006"
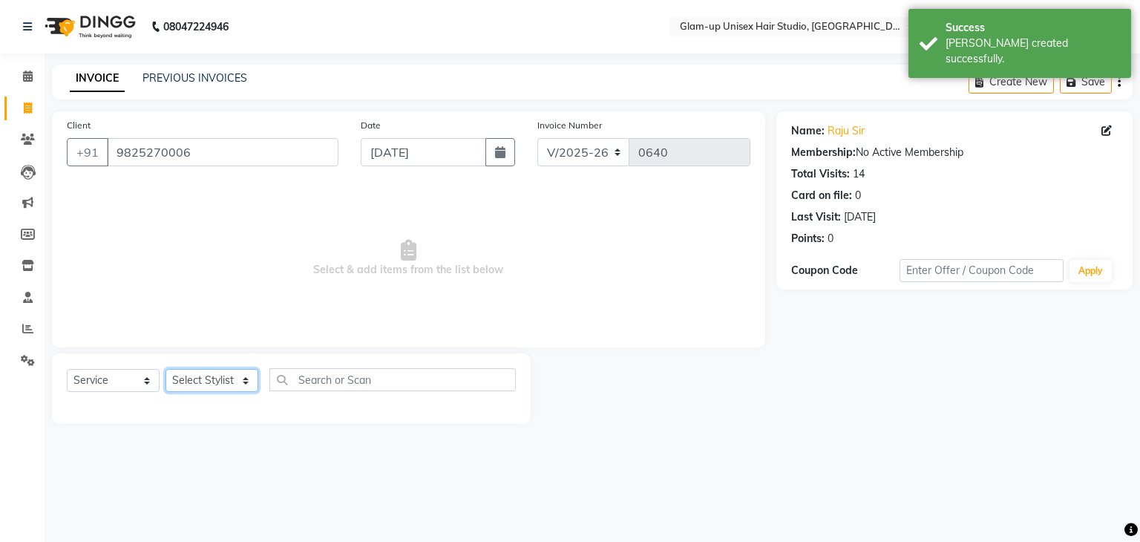
click at [205, 389] on select "Select Stylist [PERSON_NAME] [PERSON_NAME] [PERSON_NAME] [PERSON_NAME]" at bounding box center [211, 380] width 93 height 23
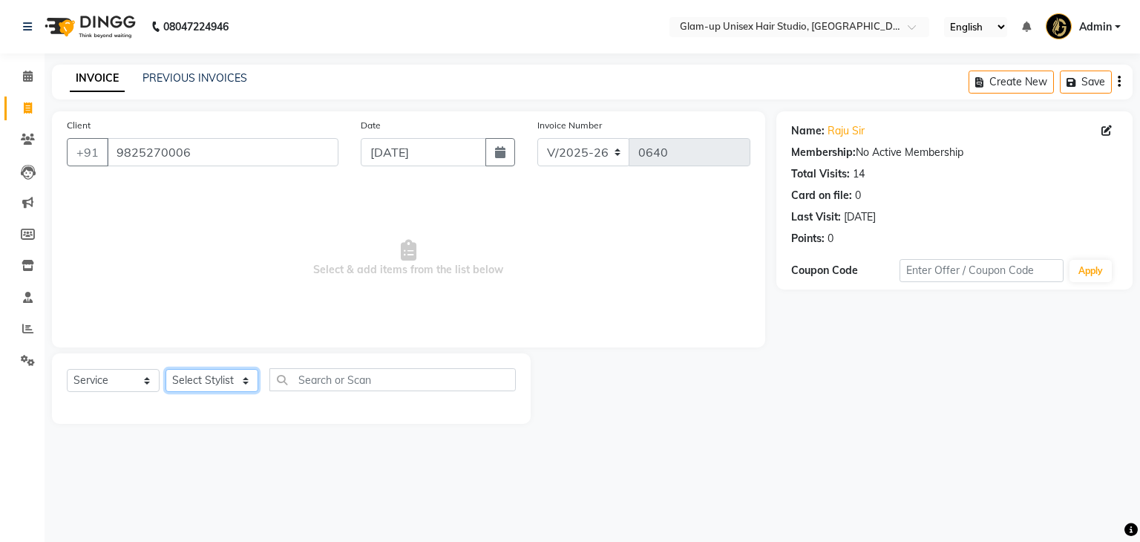
select select "30301"
click at [165, 369] on select "Select Stylist [PERSON_NAME] [PERSON_NAME] [PERSON_NAME] [PERSON_NAME]" at bounding box center [211, 380] width 93 height 23
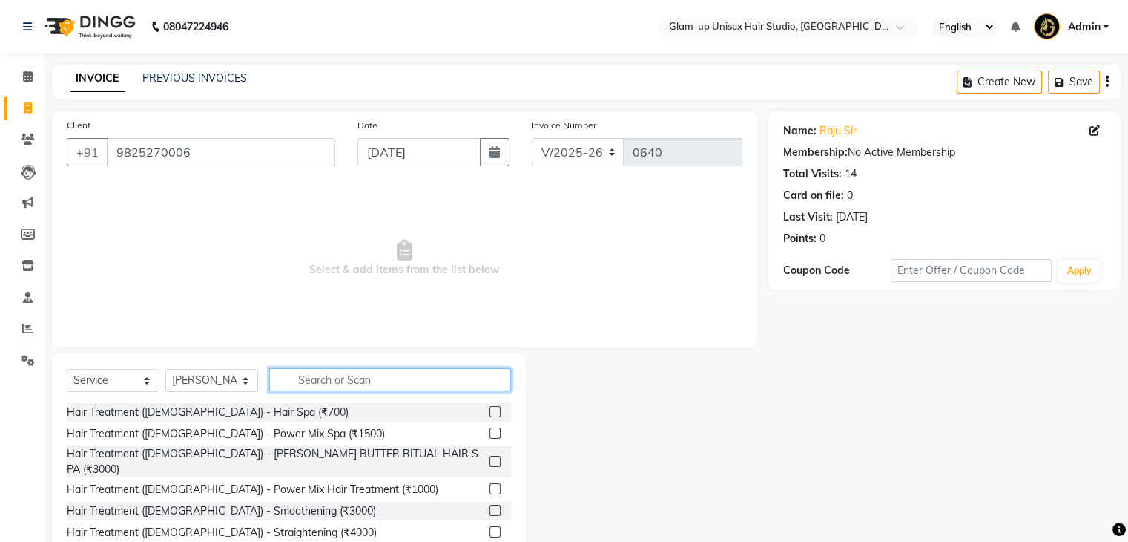
click at [291, 379] on input "text" at bounding box center [390, 379] width 242 height 23
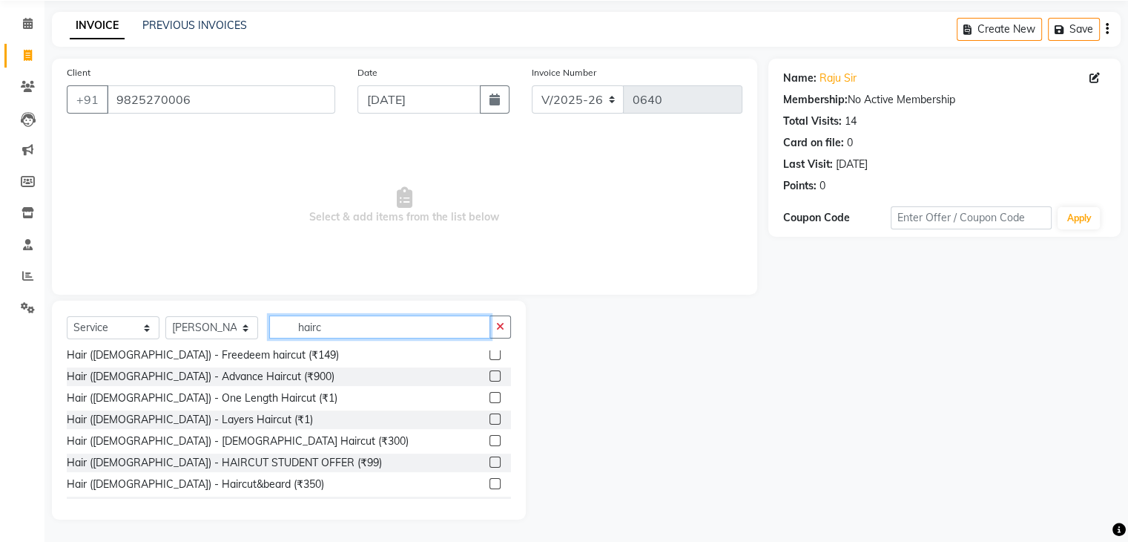
scroll to position [148, 0]
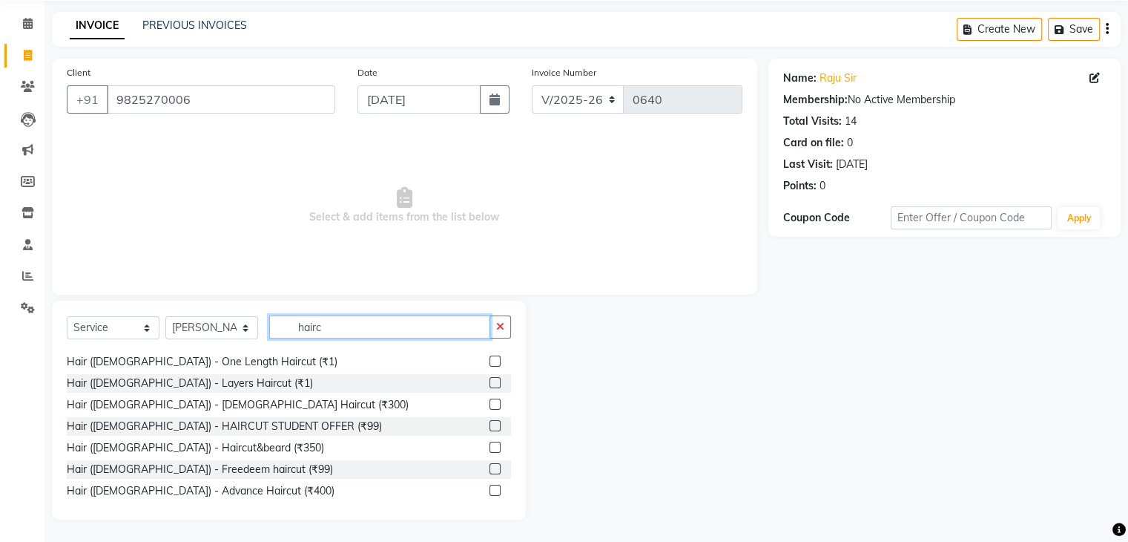
type input "hairc"
click at [490, 404] on label at bounding box center [495, 403] width 11 height 11
click at [490, 404] on input "checkbox" at bounding box center [495, 405] width 10 height 10
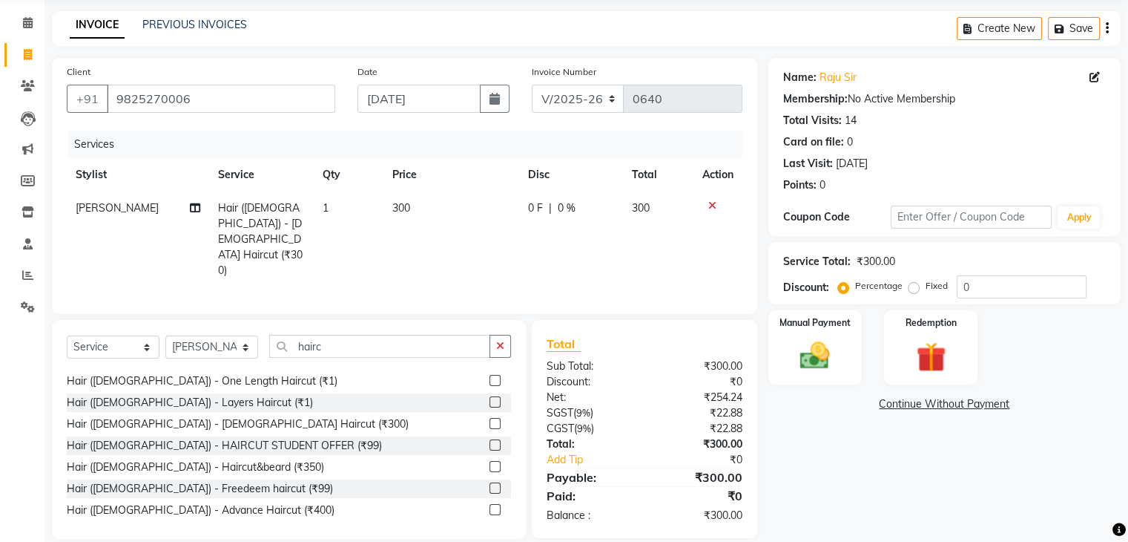
click at [490, 418] on label at bounding box center [495, 423] width 11 height 11
click at [490, 419] on input "checkbox" at bounding box center [495, 424] width 10 height 10
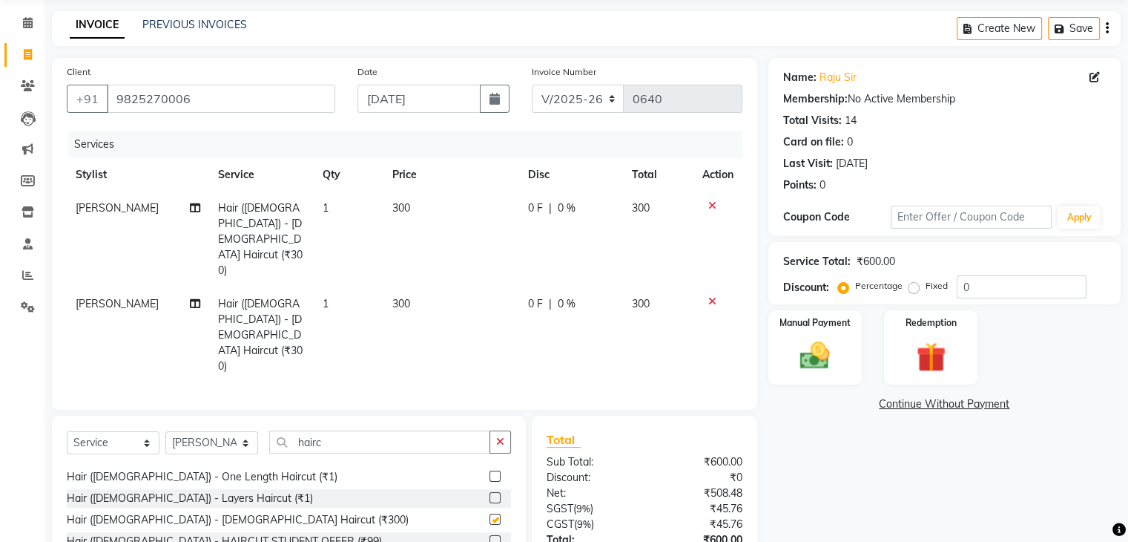
checkbox input "false"
click at [323, 430] on input "hairc" at bounding box center [379, 441] width 221 height 23
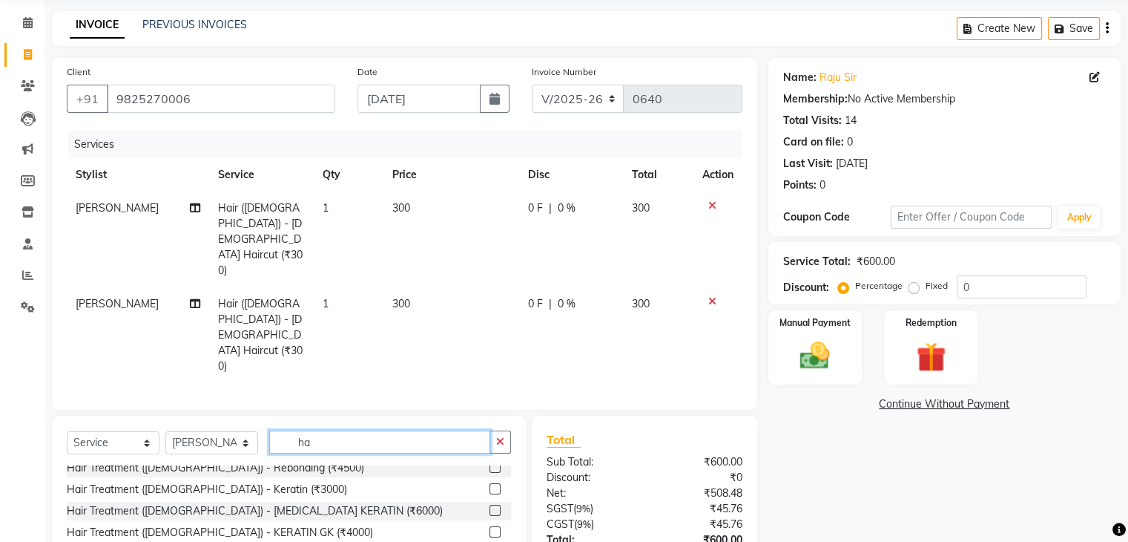
type input "h"
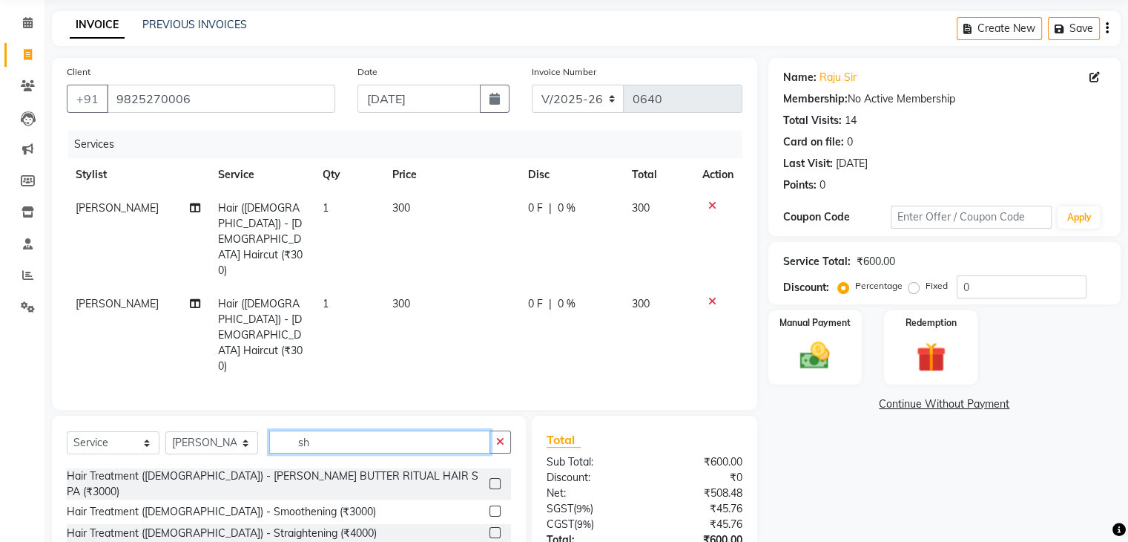
scroll to position [0, 0]
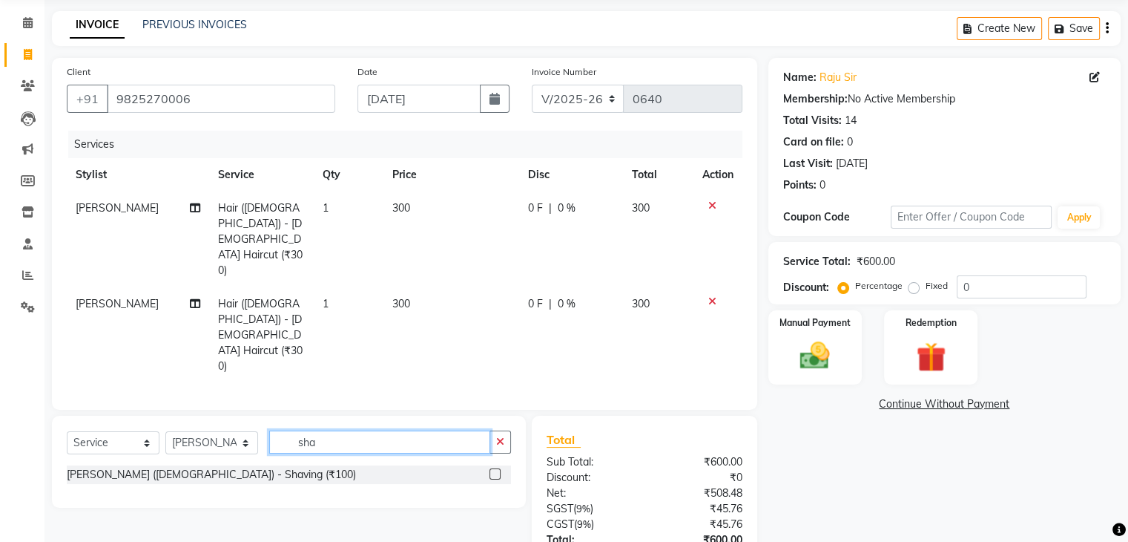
type input "sha"
click at [495, 468] on label at bounding box center [495, 473] width 11 height 11
click at [495, 470] on input "checkbox" at bounding box center [495, 475] width 10 height 10
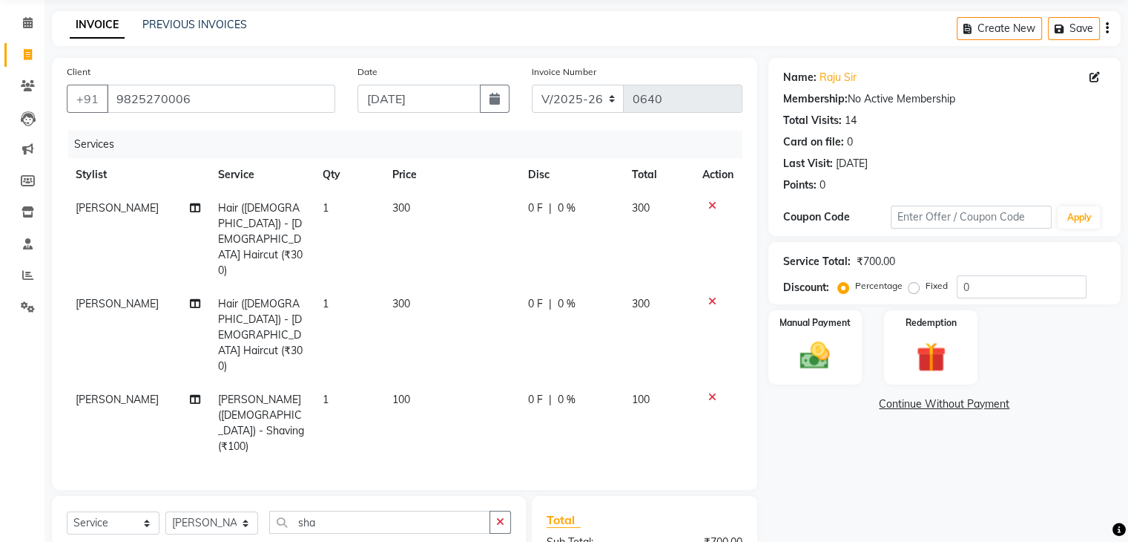
checkbox input "false"
click at [329, 510] on input "sha" at bounding box center [379, 521] width 221 height 23
type input "s"
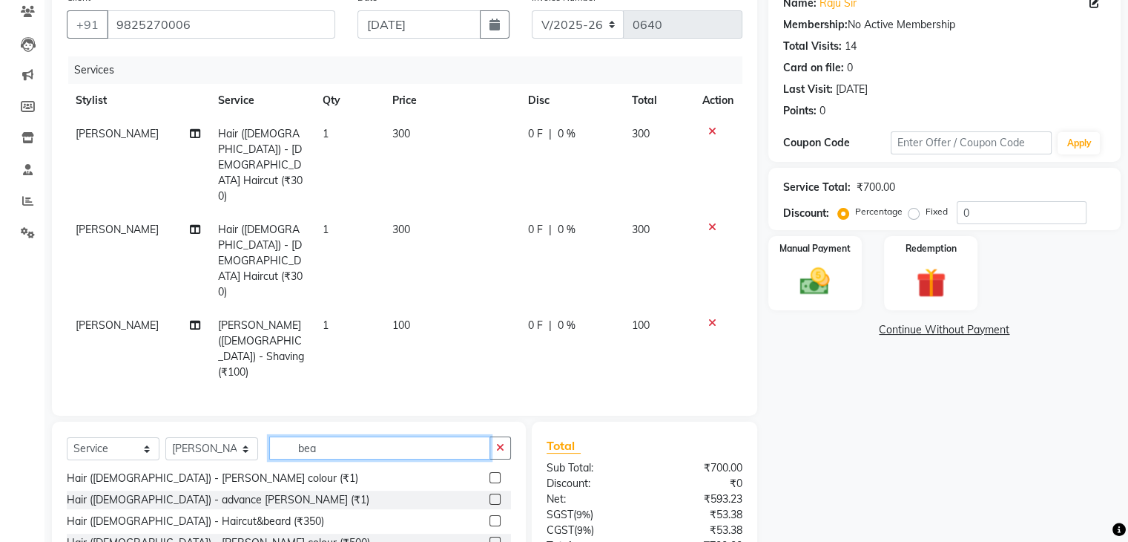
click at [321, 436] on input "bea" at bounding box center [379, 447] width 221 height 23
type input "b"
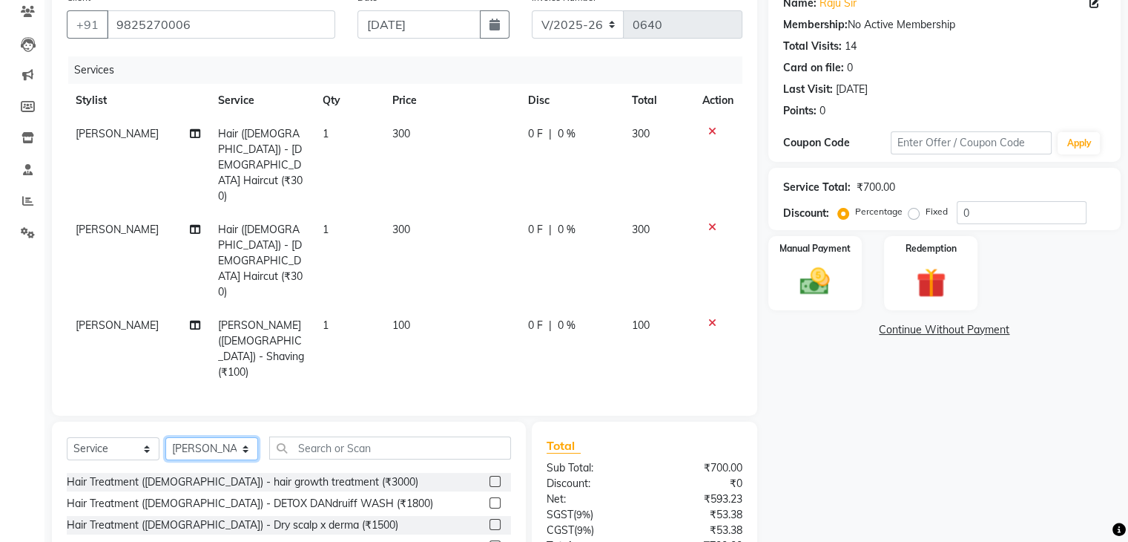
click at [217, 437] on select "Select Stylist [PERSON_NAME] [PERSON_NAME] [PERSON_NAME] [PERSON_NAME]" at bounding box center [211, 448] width 93 height 23
select select "30304"
click at [165, 437] on select "Select Stylist [PERSON_NAME] [PERSON_NAME] [PERSON_NAME] [PERSON_NAME]" at bounding box center [211, 448] width 93 height 23
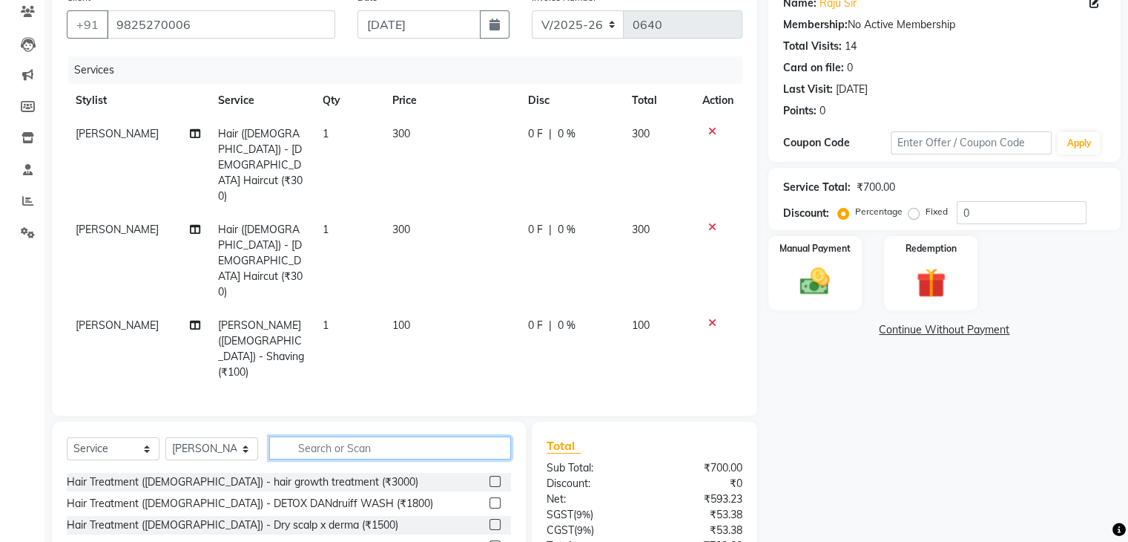
click at [298, 436] on input "text" at bounding box center [390, 447] width 242 height 23
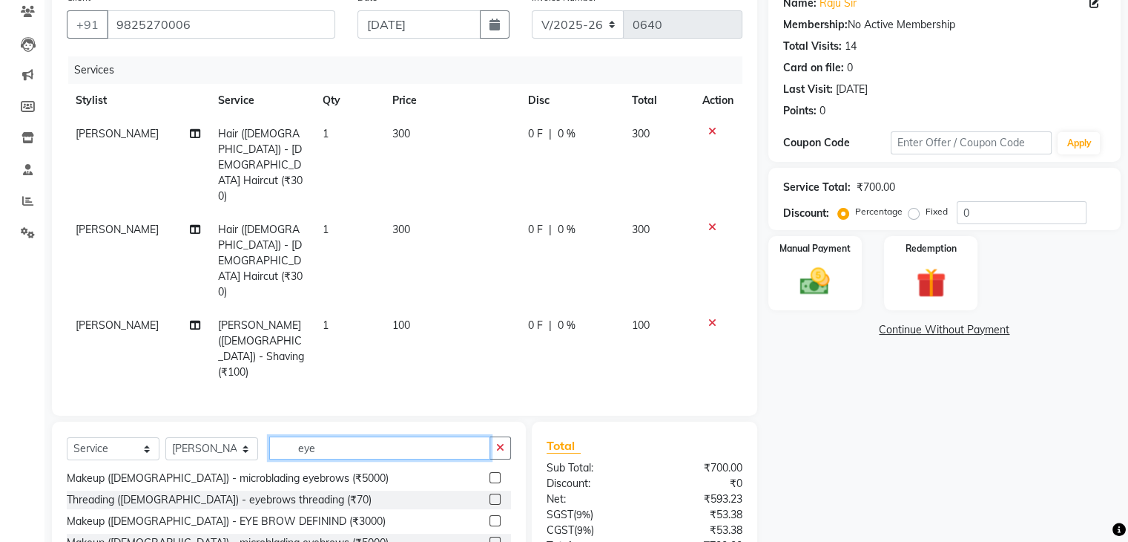
scroll to position [110, 0]
type input "eye"
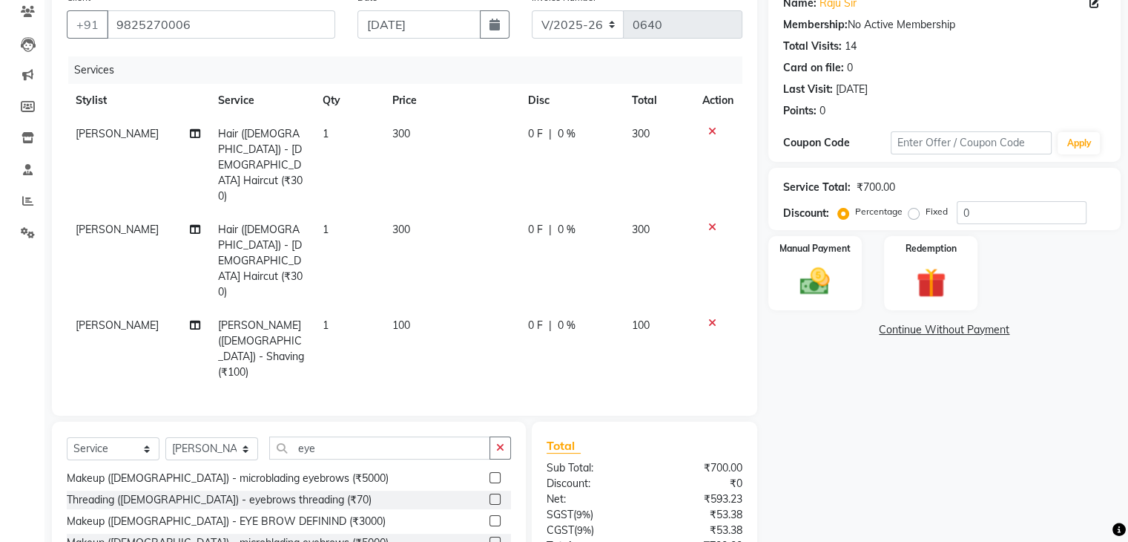
click at [490, 493] on label at bounding box center [495, 498] width 11 height 11
click at [490, 495] on input "checkbox" at bounding box center [495, 500] width 10 height 10
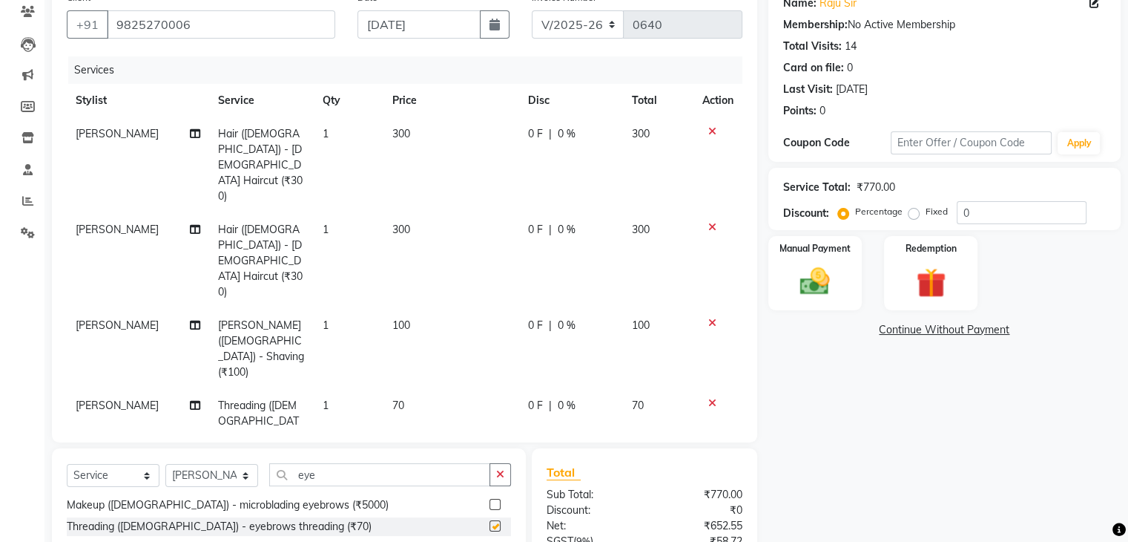
checkbox input "false"
click at [323, 463] on input "eye" at bounding box center [379, 474] width 221 height 23
type input "e"
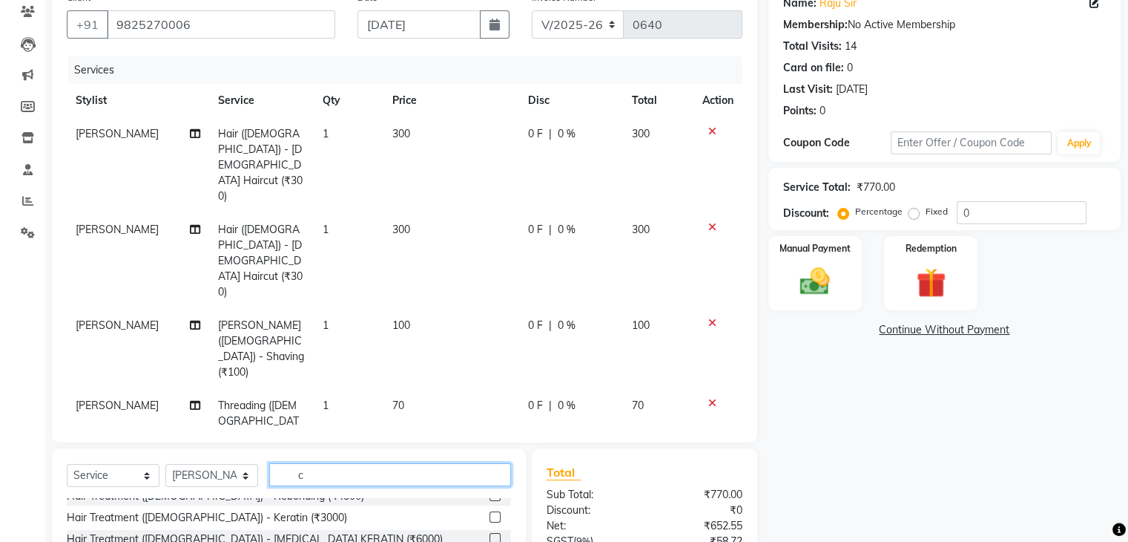
scroll to position [0, 0]
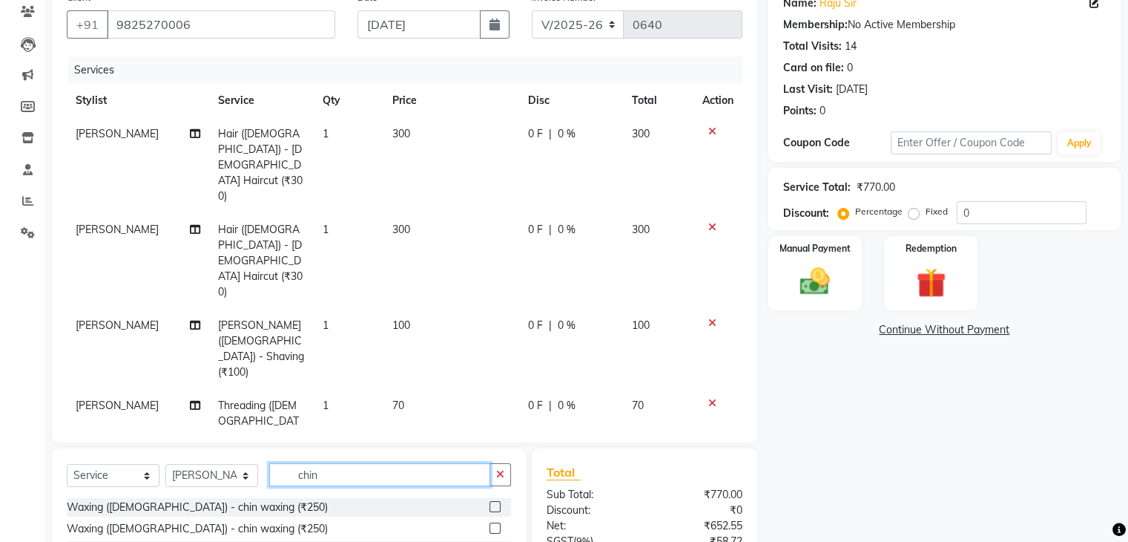
type input "chin"
click at [493, 541] on label at bounding box center [495, 549] width 11 height 11
click at [493, 541] on input "checkbox" at bounding box center [495, 550] width 10 height 10
checkbox input "false"
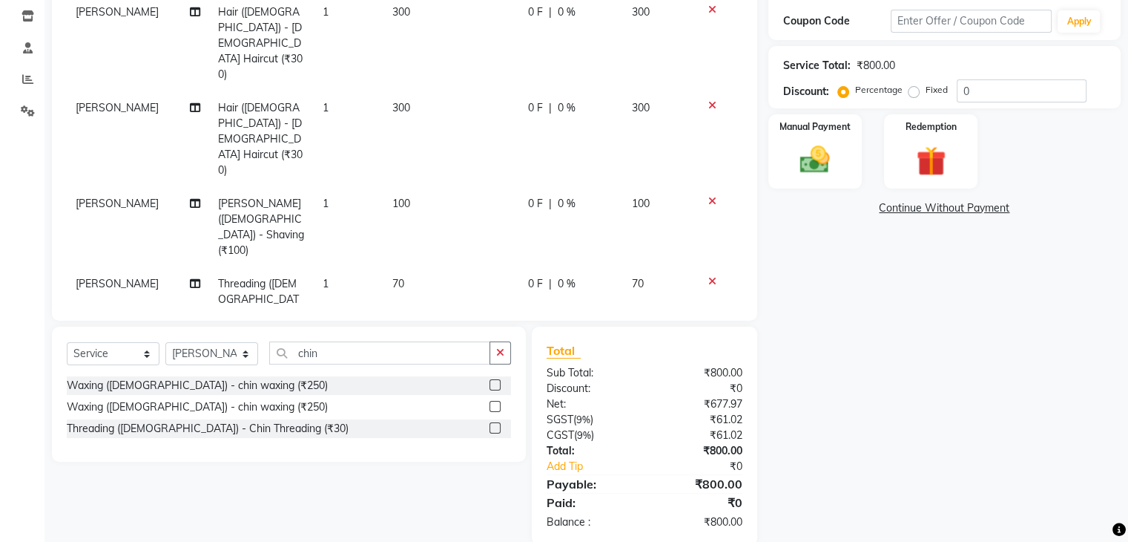
scroll to position [264, 0]
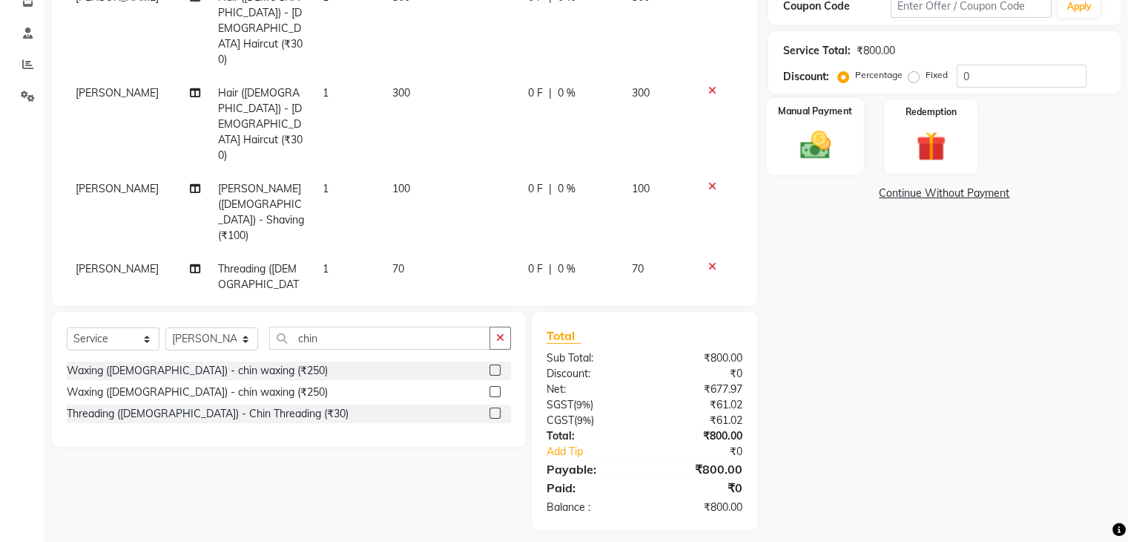
click at [838, 134] on img at bounding box center [815, 146] width 50 height 36
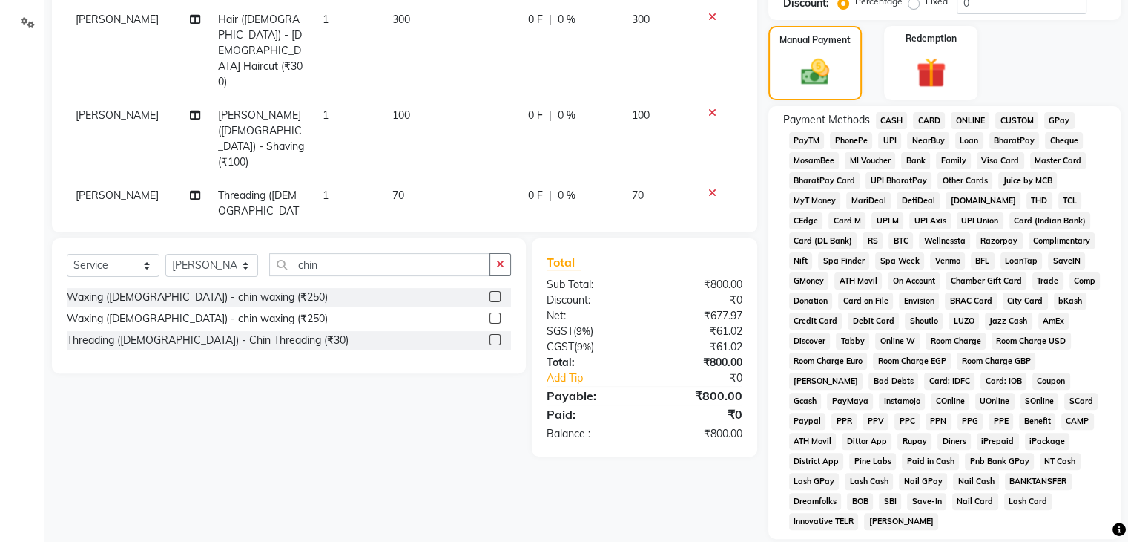
scroll to position [338, 0]
click at [967, 122] on span "ONLINE" at bounding box center [970, 119] width 39 height 17
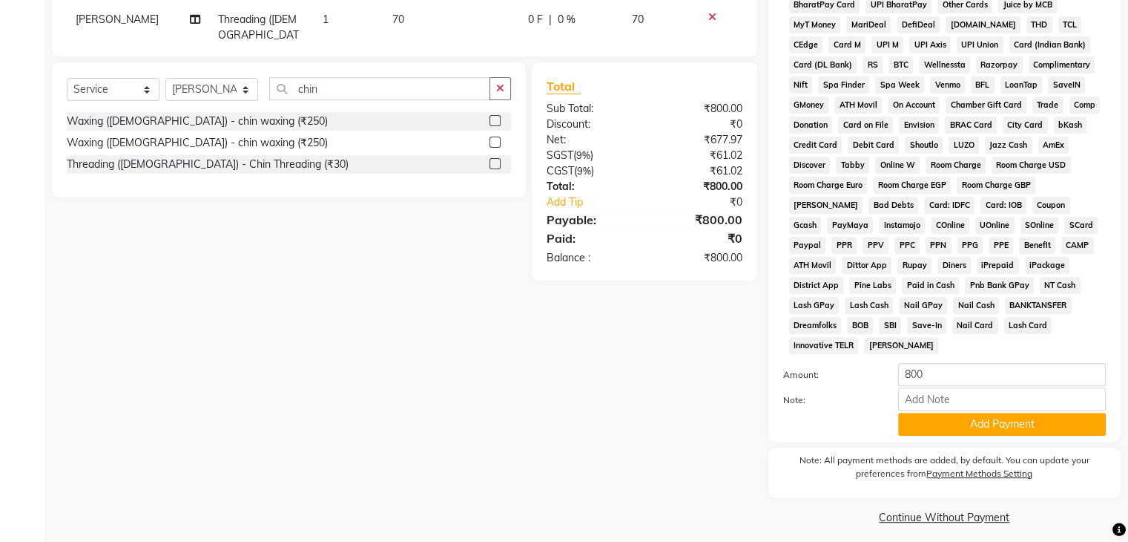
scroll to position [514, 0]
click at [988, 412] on button "Add Payment" at bounding box center [1002, 423] width 208 height 23
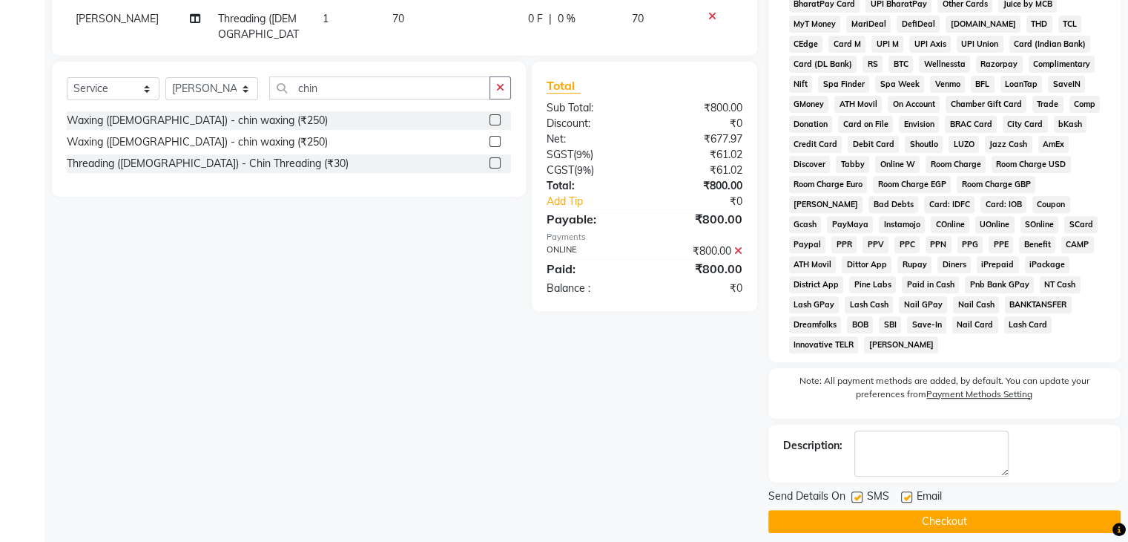
drag, startPoint x: 855, startPoint y: 487, endPoint x: 905, endPoint y: 502, distance: 52.4
click at [860, 495] on div at bounding box center [857, 499] width 10 height 16
click at [904, 491] on label at bounding box center [906, 496] width 11 height 11
click at [904, 493] on input "checkbox" at bounding box center [906, 498] width 10 height 10
checkbox input "false"
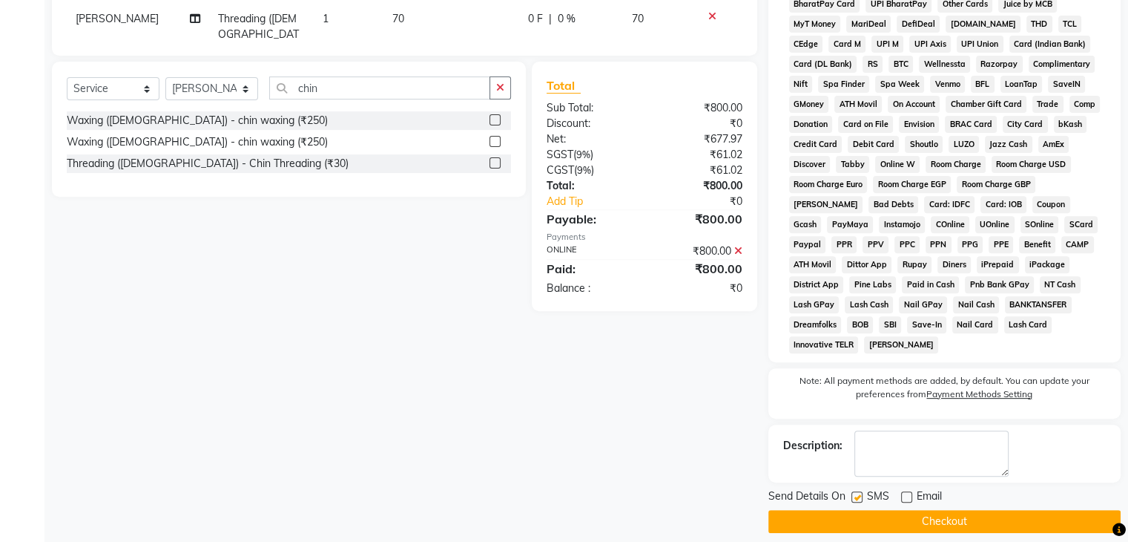
click at [853, 491] on label at bounding box center [857, 496] width 11 height 11
click at [853, 493] on input "checkbox" at bounding box center [857, 498] width 10 height 10
checkbox input "false"
click at [939, 514] on button "Checkout" at bounding box center [945, 521] width 352 height 23
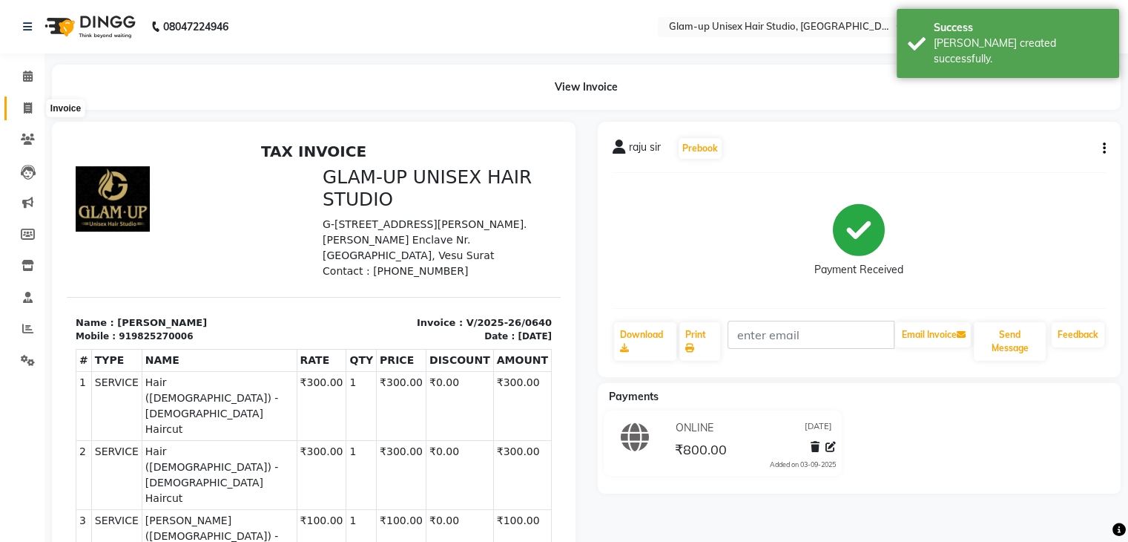
click at [28, 111] on icon at bounding box center [28, 107] width 8 height 11
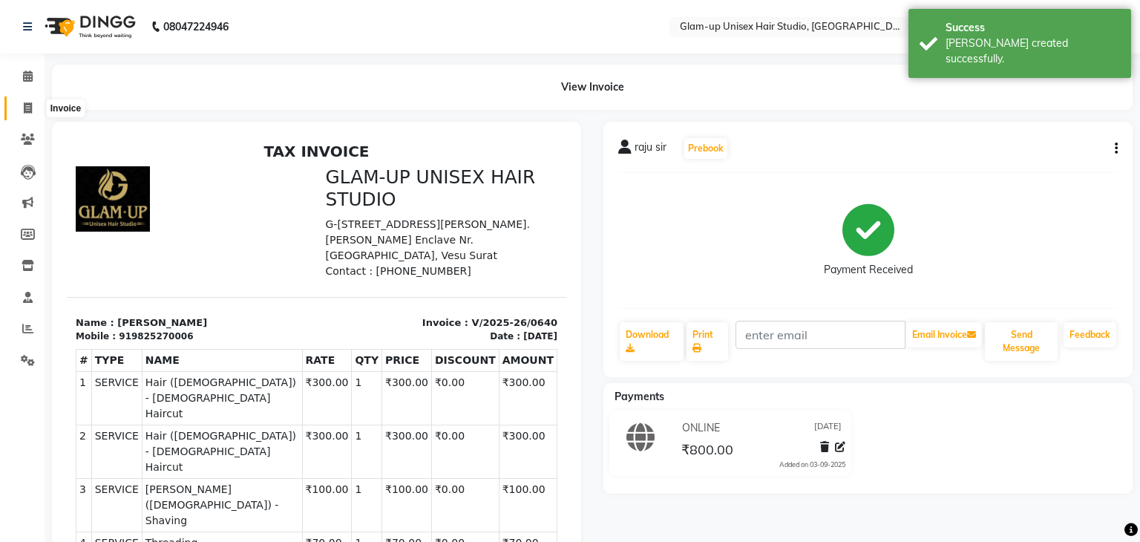
select select "4921"
select select "service"
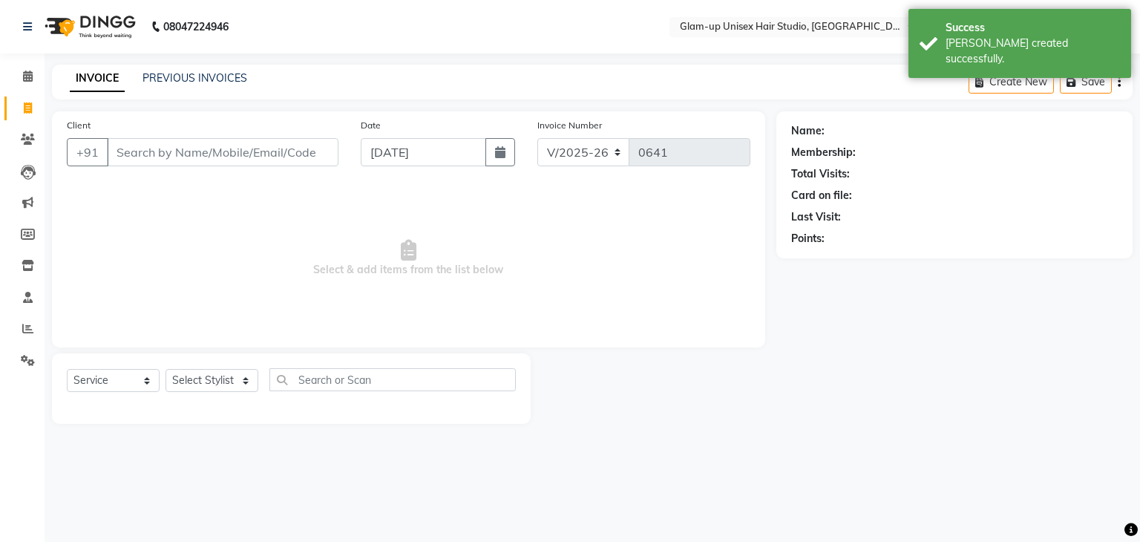
click at [114, 149] on input "Client" at bounding box center [222, 152] width 231 height 28
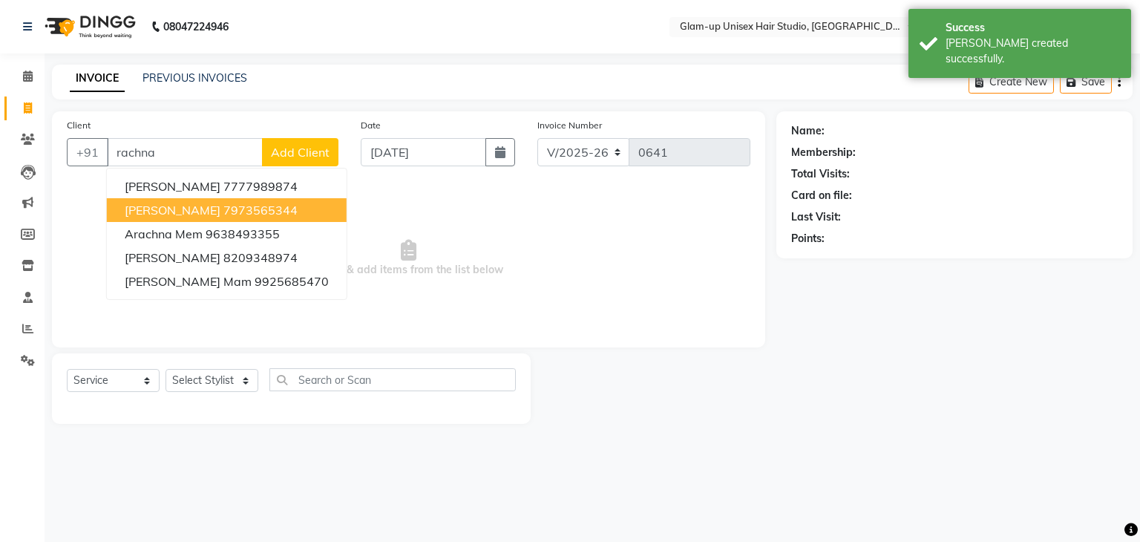
click at [180, 210] on span "[PERSON_NAME]" at bounding box center [173, 210] width 96 height 15
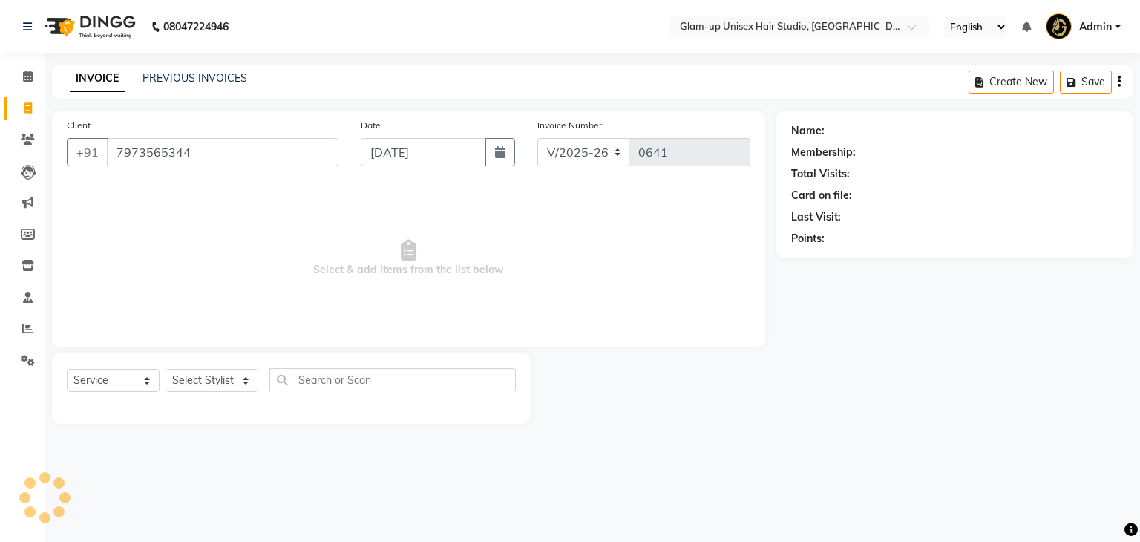
type input "7973565344"
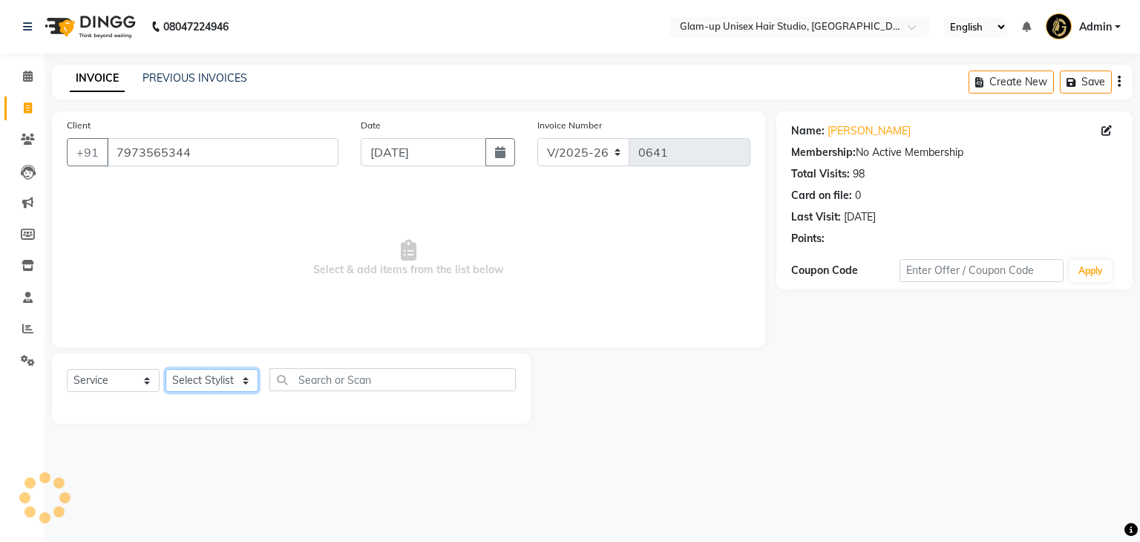
click at [211, 382] on select "Select Stylist [PERSON_NAME] [PERSON_NAME] [PERSON_NAME] [PERSON_NAME]" at bounding box center [211, 380] width 93 height 23
select select "30301"
click at [165, 369] on select "Select Stylist [PERSON_NAME] [PERSON_NAME] [PERSON_NAME] [PERSON_NAME]" at bounding box center [211, 380] width 93 height 23
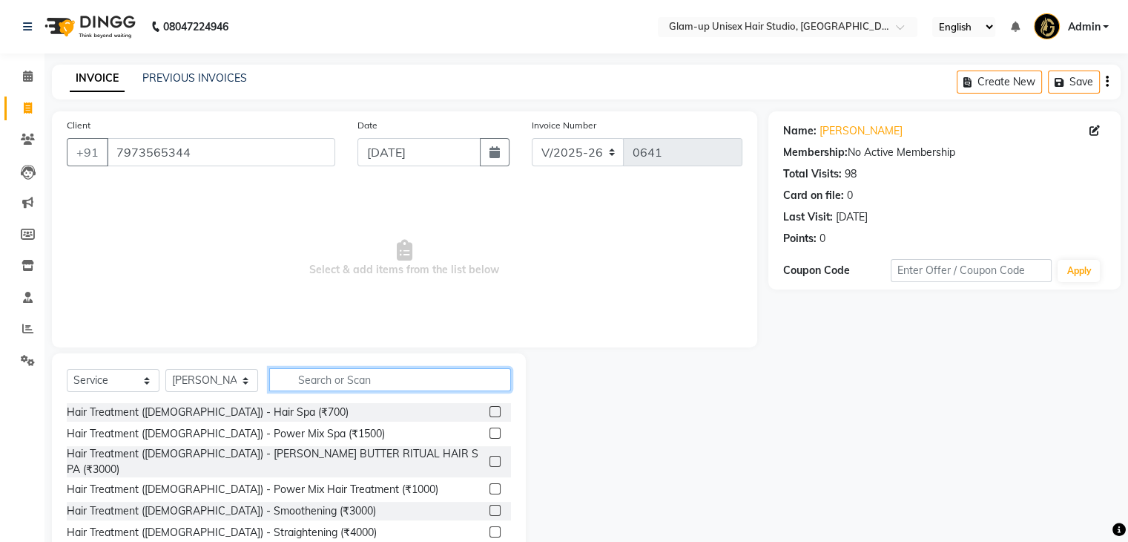
click at [289, 379] on input "text" at bounding box center [390, 379] width 242 height 23
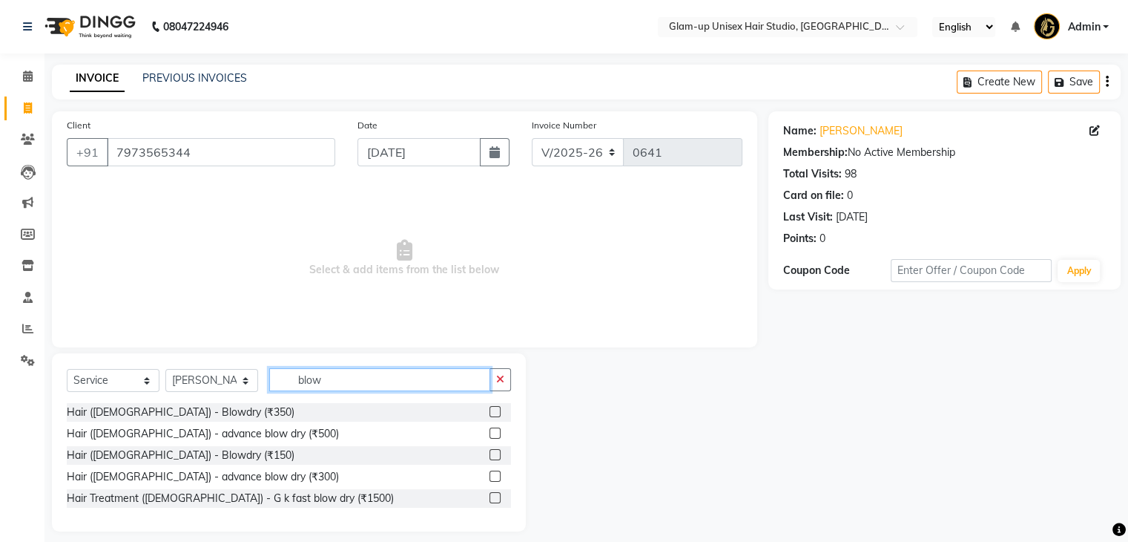
type input "blow"
click at [494, 415] on label at bounding box center [495, 411] width 11 height 11
click at [494, 415] on input "checkbox" at bounding box center [495, 412] width 10 height 10
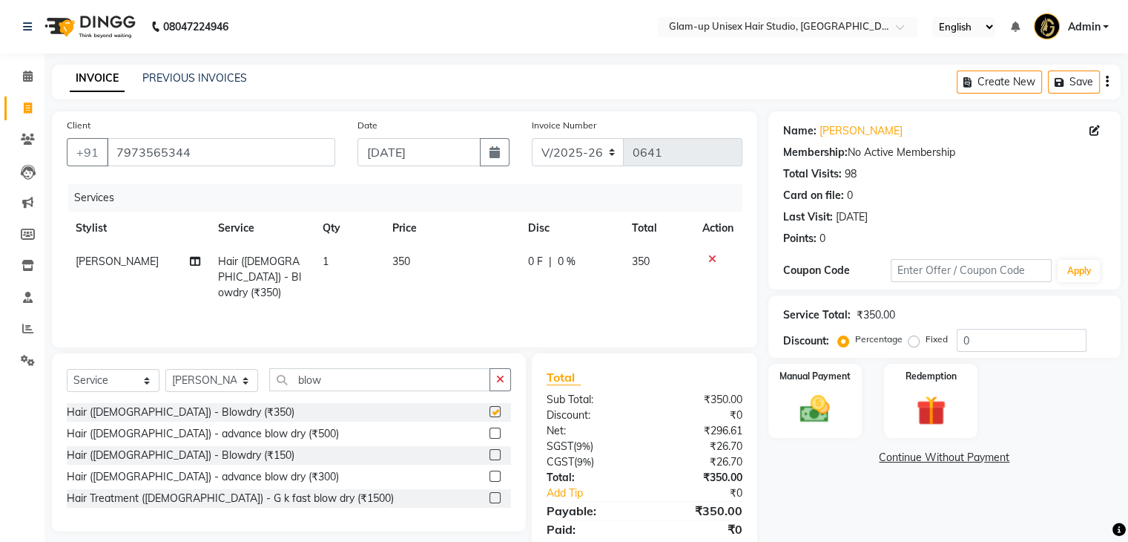
checkbox input "false"
click at [540, 265] on span "0 F" at bounding box center [535, 262] width 15 height 16
select select "30301"
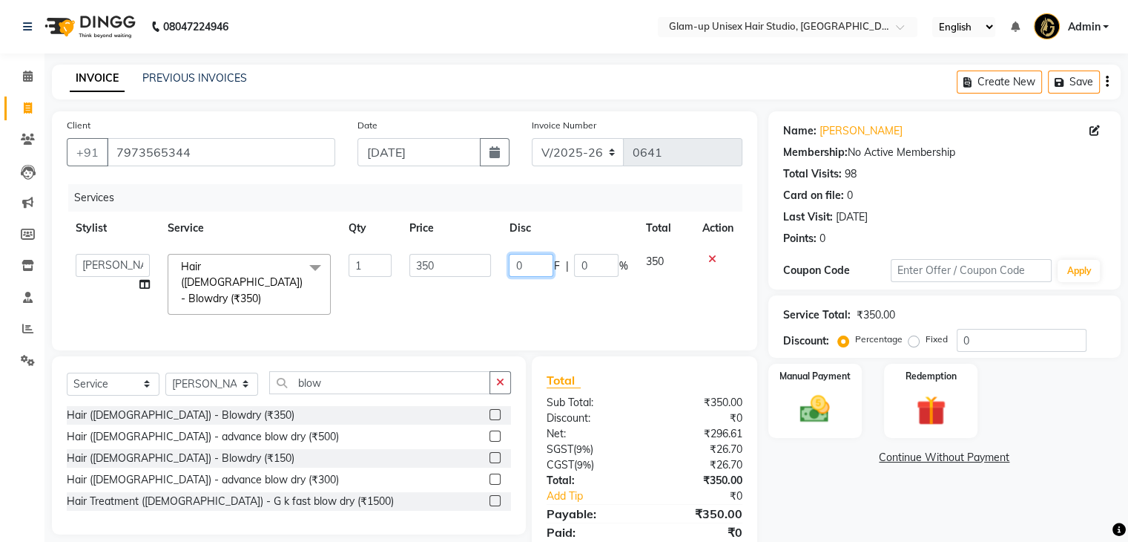
click at [528, 271] on input "0" at bounding box center [531, 265] width 45 height 23
type input "050"
click at [581, 303] on div "Services Stylist Service Qty Price Disc Total Action [PERSON_NAME] [PERSON_NAME…" at bounding box center [405, 259] width 676 height 151
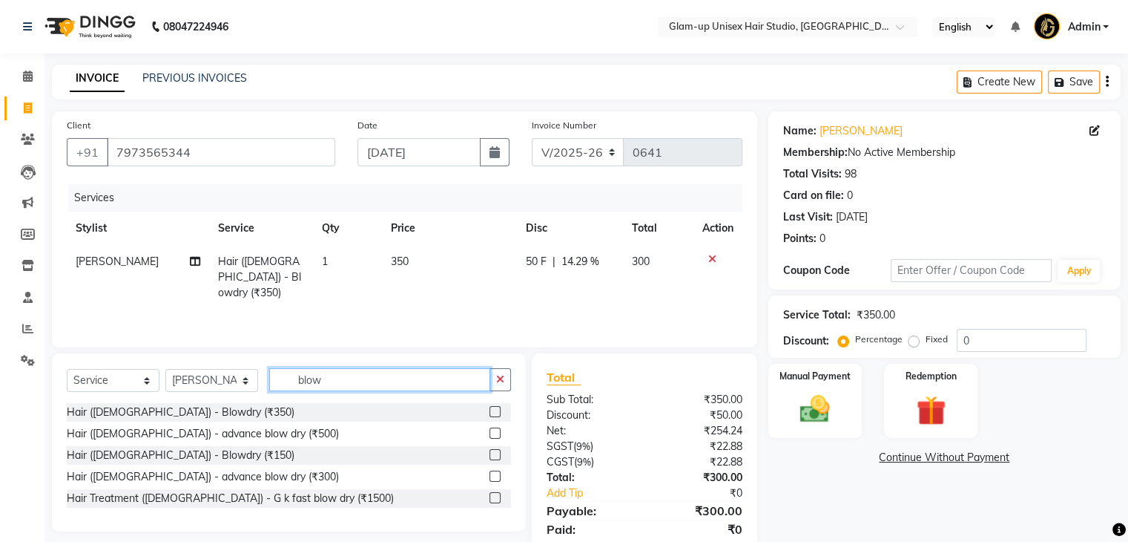
click at [335, 384] on input "blow" at bounding box center [379, 379] width 221 height 23
click at [211, 384] on select "Select Stylist [PERSON_NAME] [PERSON_NAME] [PERSON_NAME] [PERSON_NAME]" at bounding box center [211, 380] width 93 height 23
select select "30304"
click at [165, 369] on select "Select Stylist [PERSON_NAME] [PERSON_NAME] [PERSON_NAME] [PERSON_NAME]" at bounding box center [211, 380] width 93 height 23
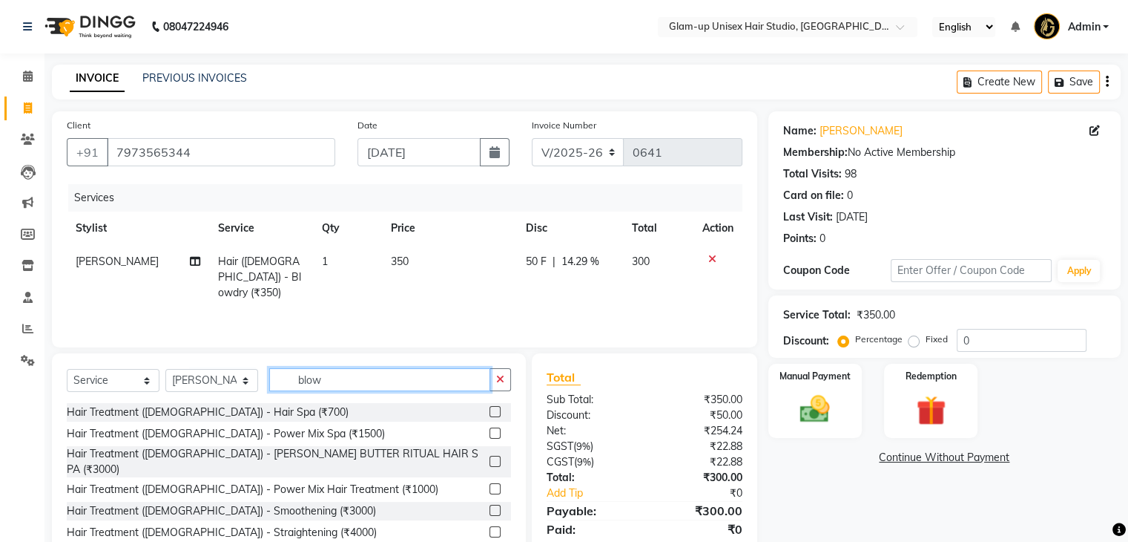
click at [328, 383] on input "blow" at bounding box center [379, 379] width 221 height 23
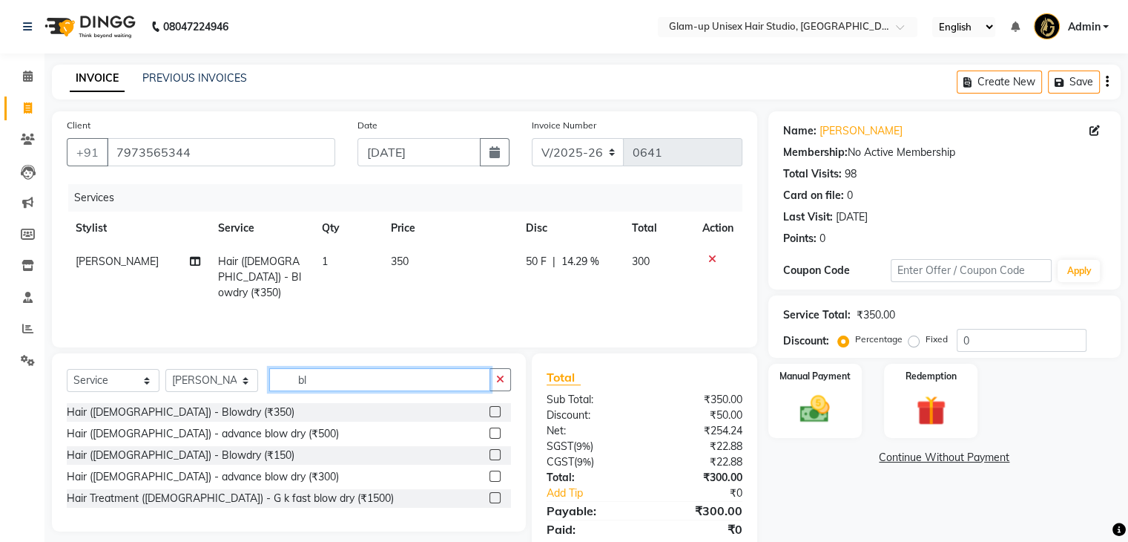
type input "b"
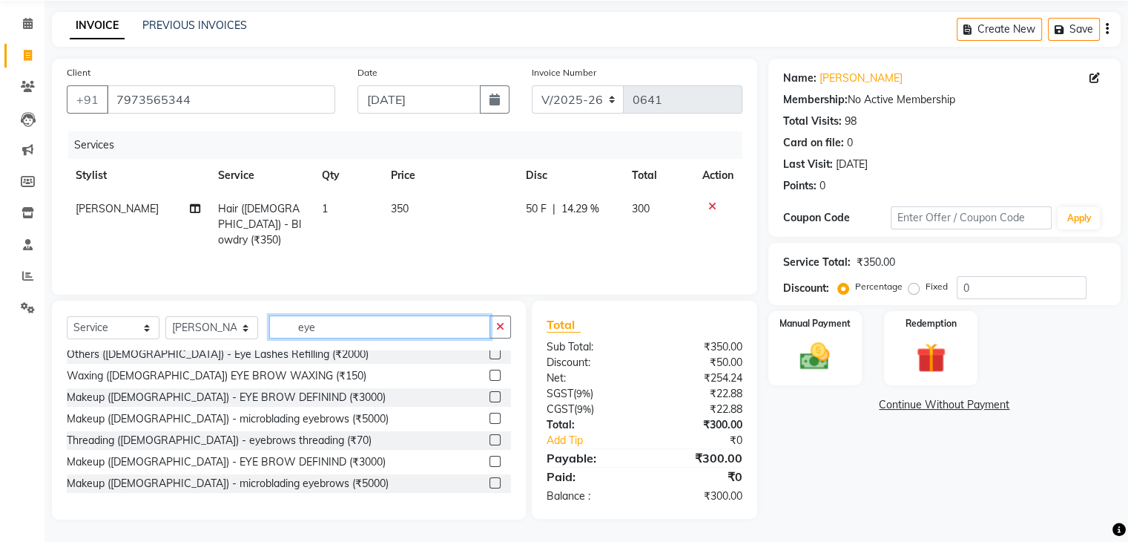
scroll to position [74, 0]
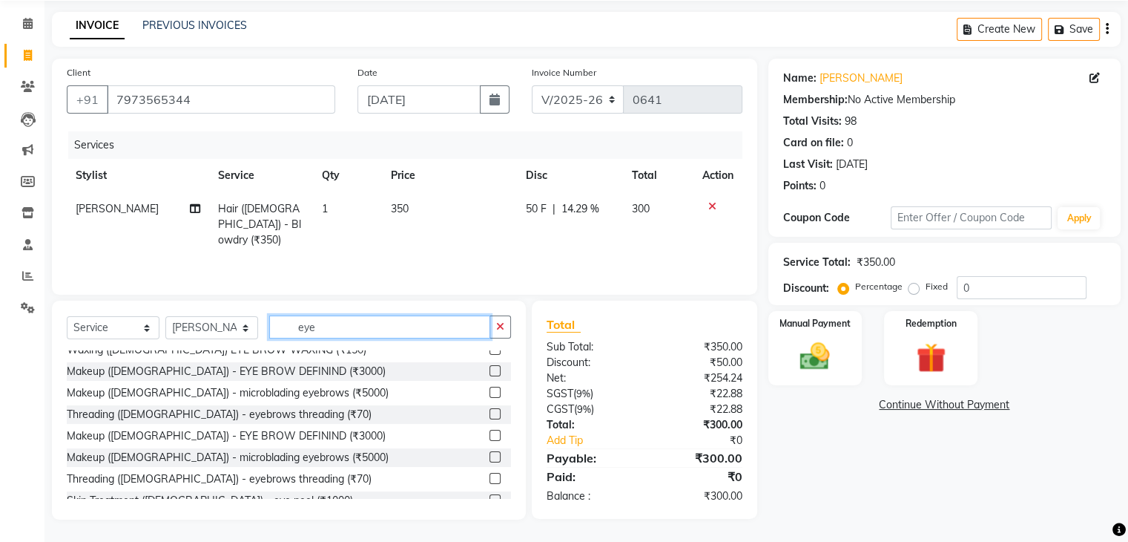
type input "eye"
click at [490, 411] on label at bounding box center [495, 413] width 11 height 11
click at [490, 411] on input "checkbox" at bounding box center [495, 415] width 10 height 10
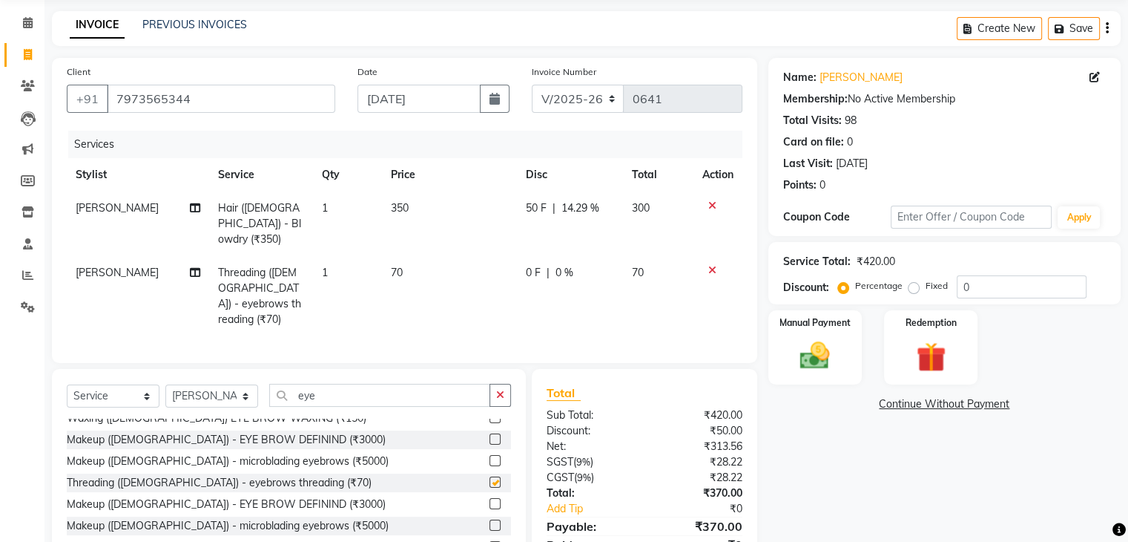
checkbox input "false"
click at [818, 348] on img at bounding box center [815, 356] width 50 height 36
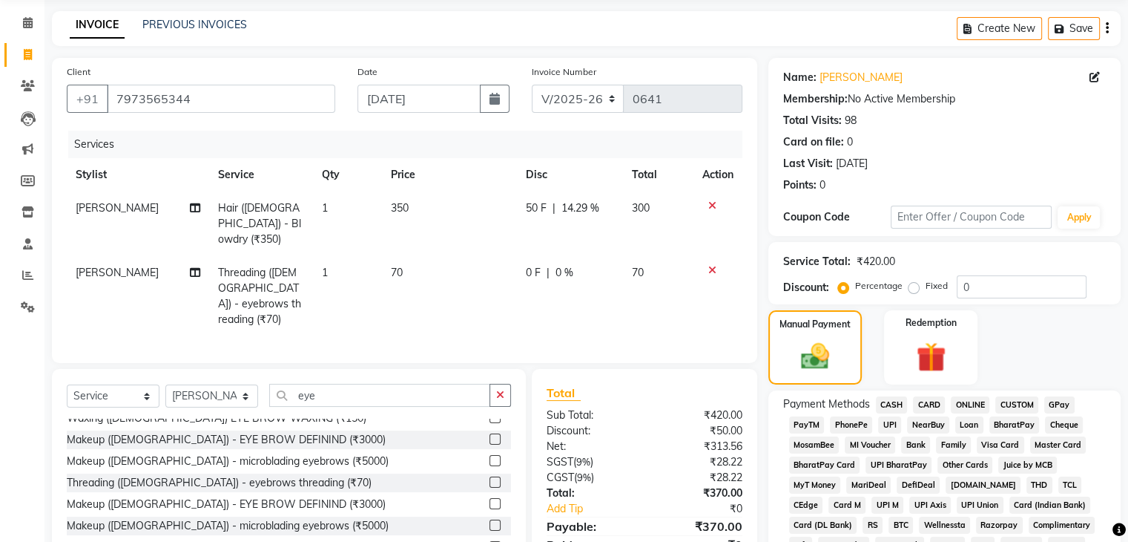
click at [896, 408] on span "CASH" at bounding box center [892, 404] width 32 height 17
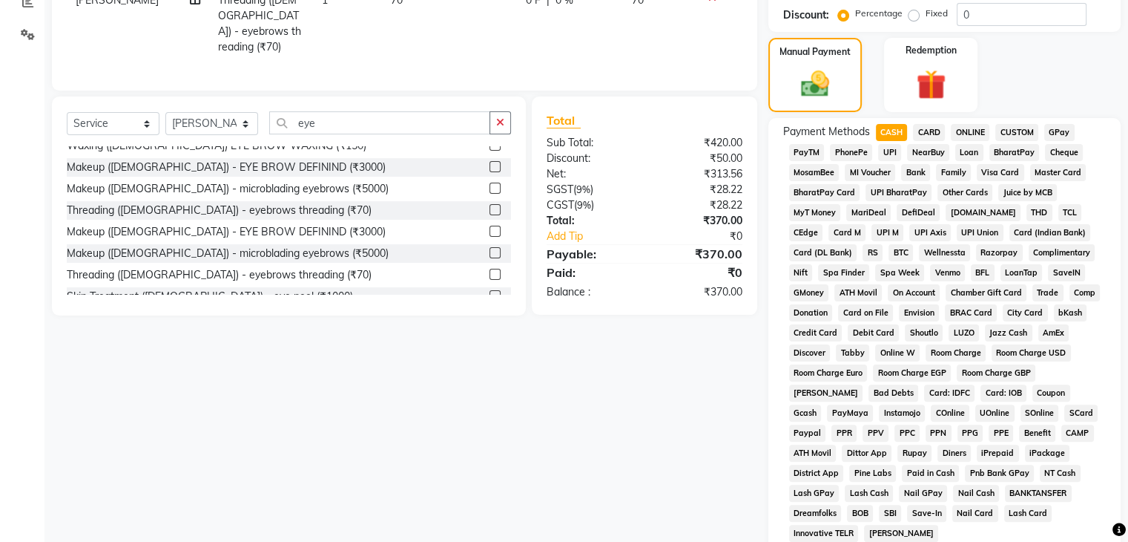
scroll to position [499, 0]
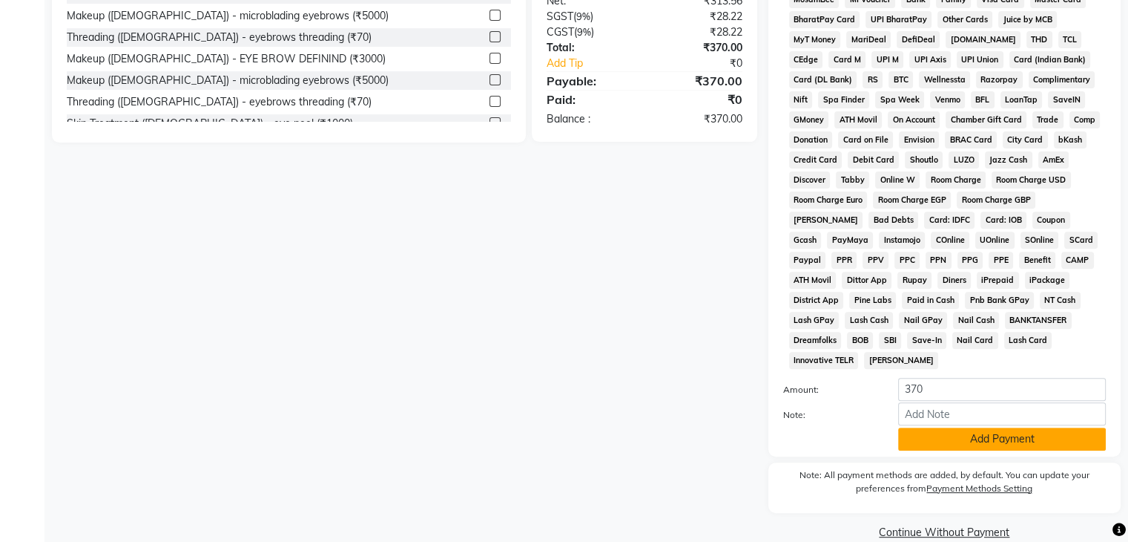
click at [983, 436] on button "Add Payment" at bounding box center [1002, 438] width 208 height 23
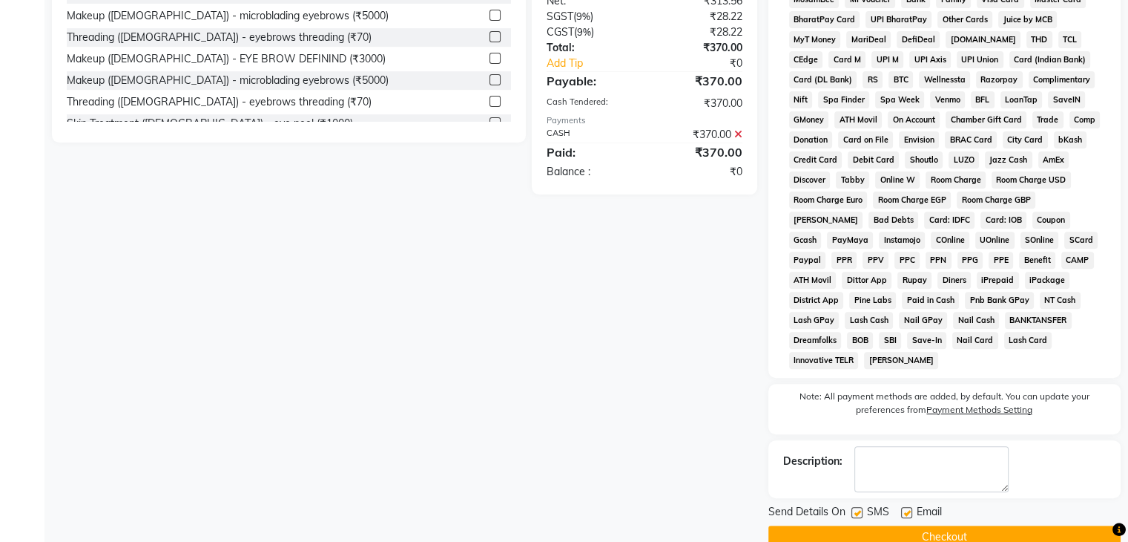
click at [936, 530] on button "Checkout" at bounding box center [945, 536] width 352 height 23
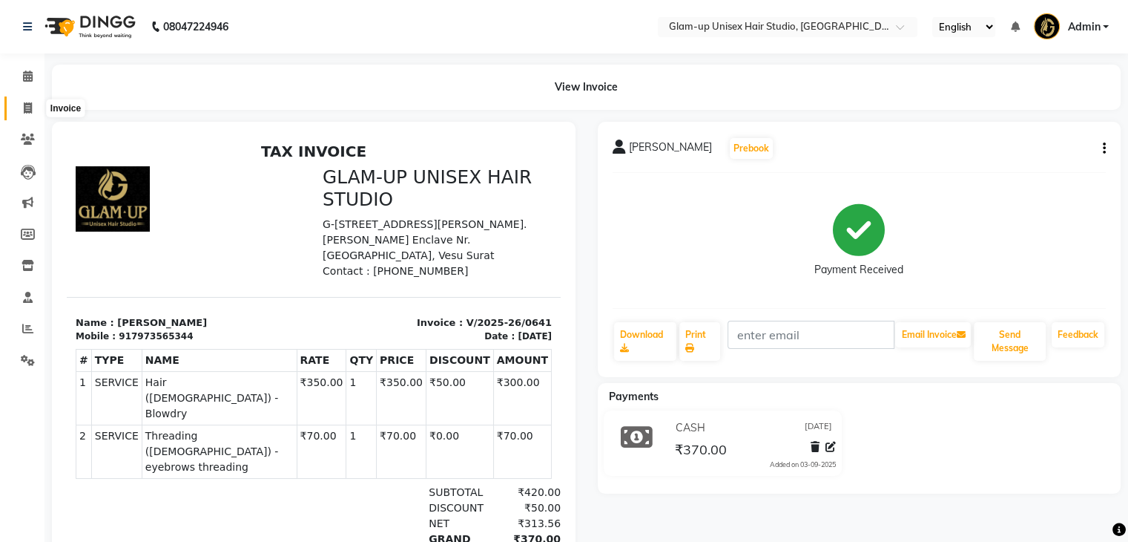
click at [26, 111] on icon at bounding box center [28, 107] width 8 height 11
select select "4921"
select select "service"
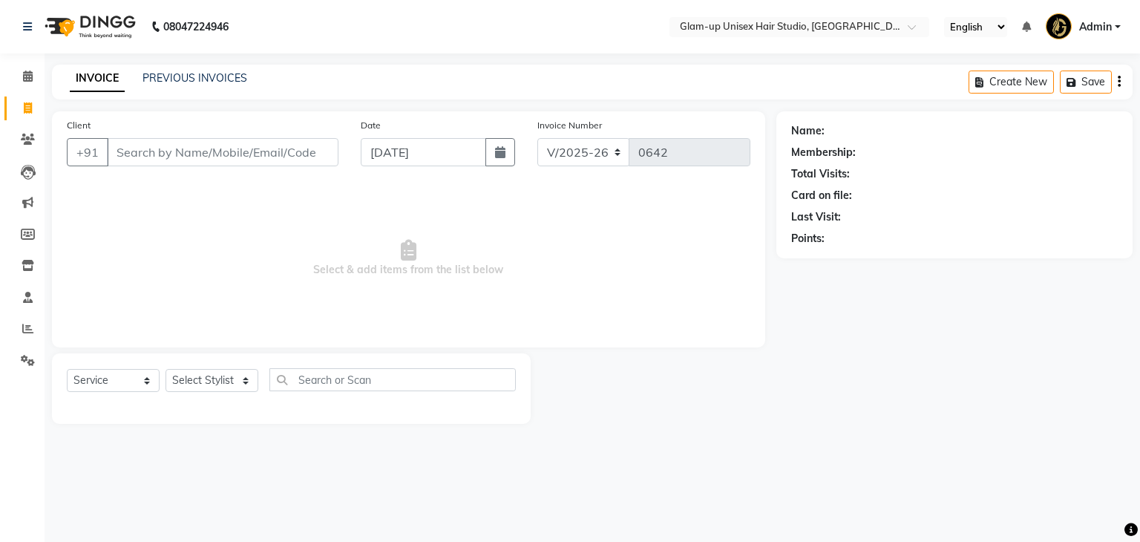
click at [115, 158] on input "Client" at bounding box center [222, 152] width 231 height 28
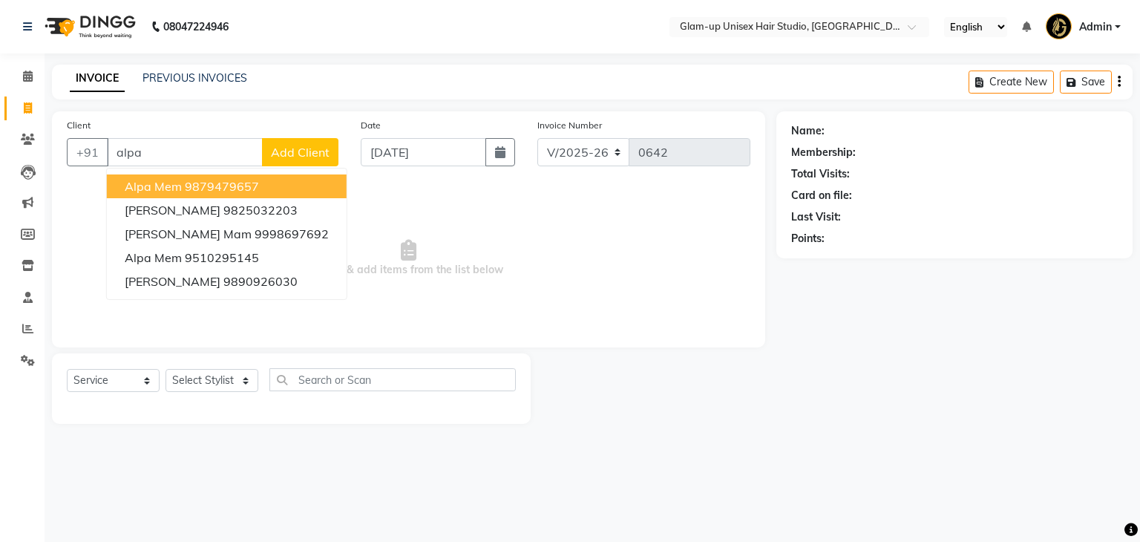
click at [185, 188] on ngb-highlight "9879479657" at bounding box center [222, 186] width 74 height 15
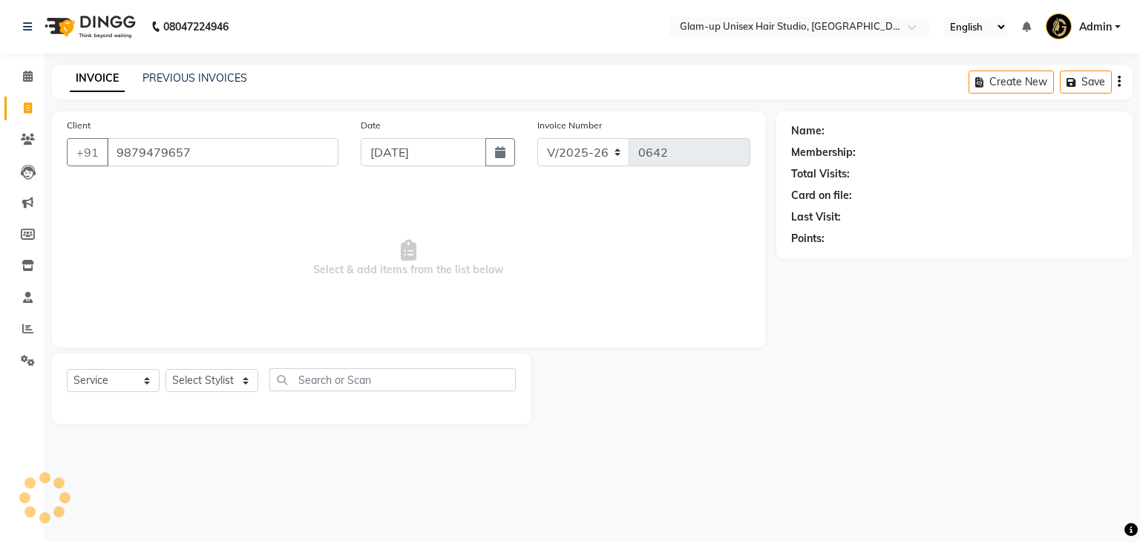
type input "9879479657"
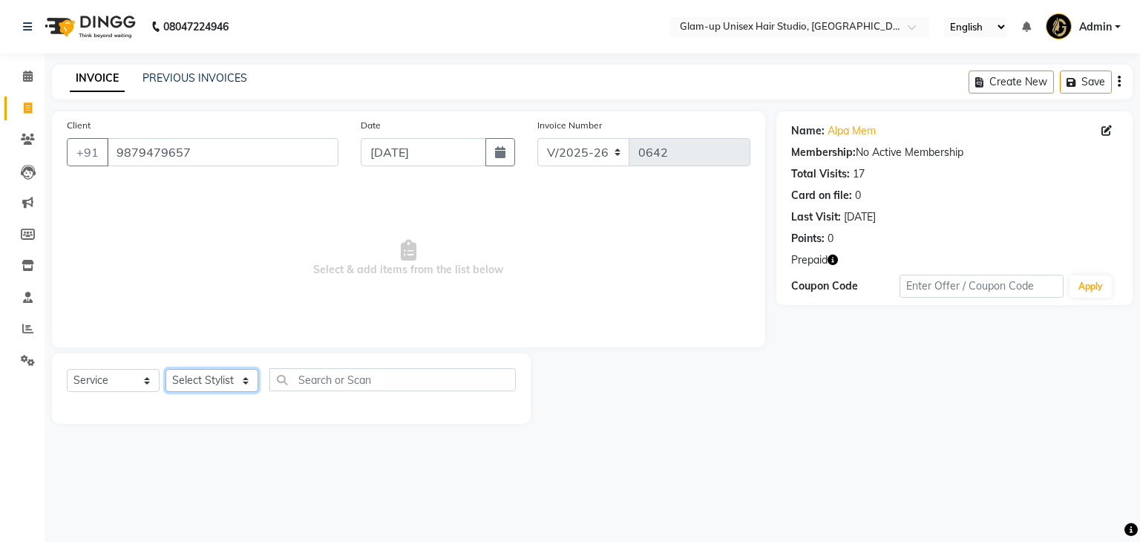
click at [205, 380] on select "Select Stylist [PERSON_NAME] [PERSON_NAME] [PERSON_NAME] [PERSON_NAME]" at bounding box center [211, 380] width 93 height 23
select select "89753"
click at [165, 369] on select "Select Stylist [PERSON_NAME] [PERSON_NAME] [PERSON_NAME] [PERSON_NAME]" at bounding box center [211, 380] width 93 height 23
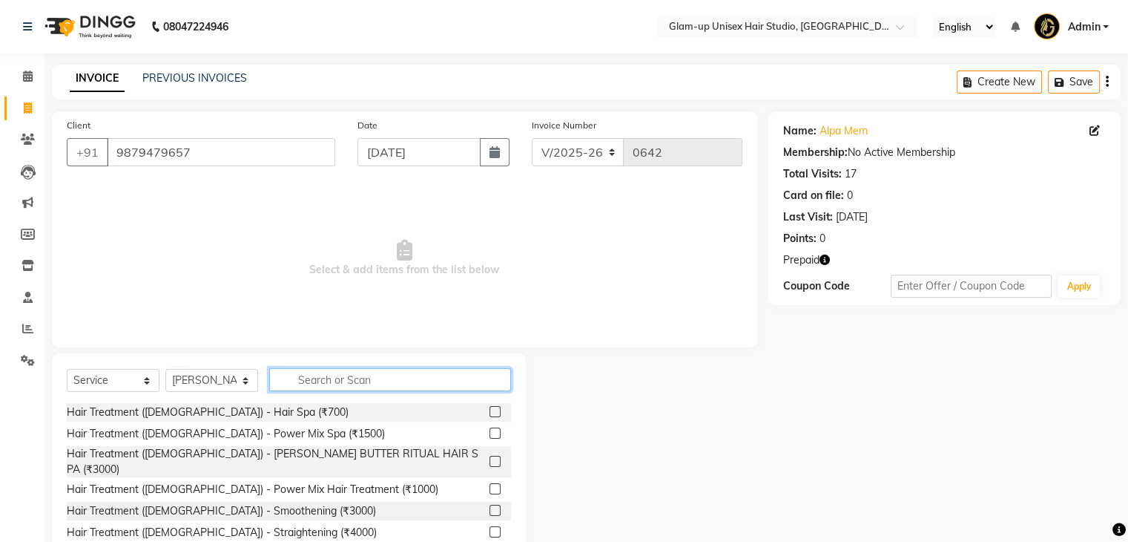
click at [289, 381] on input "text" at bounding box center [390, 379] width 242 height 23
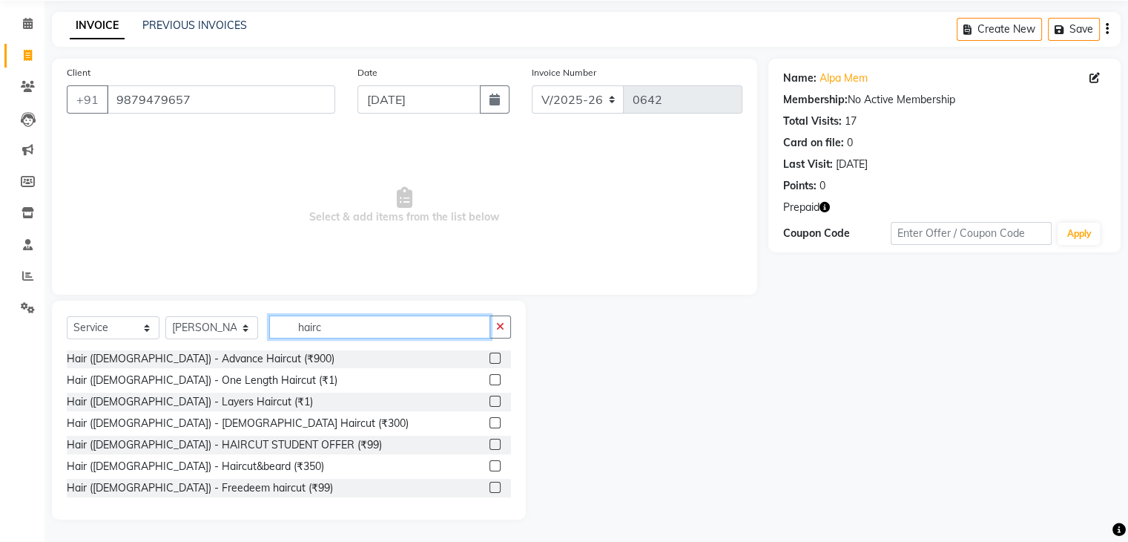
scroll to position [148, 0]
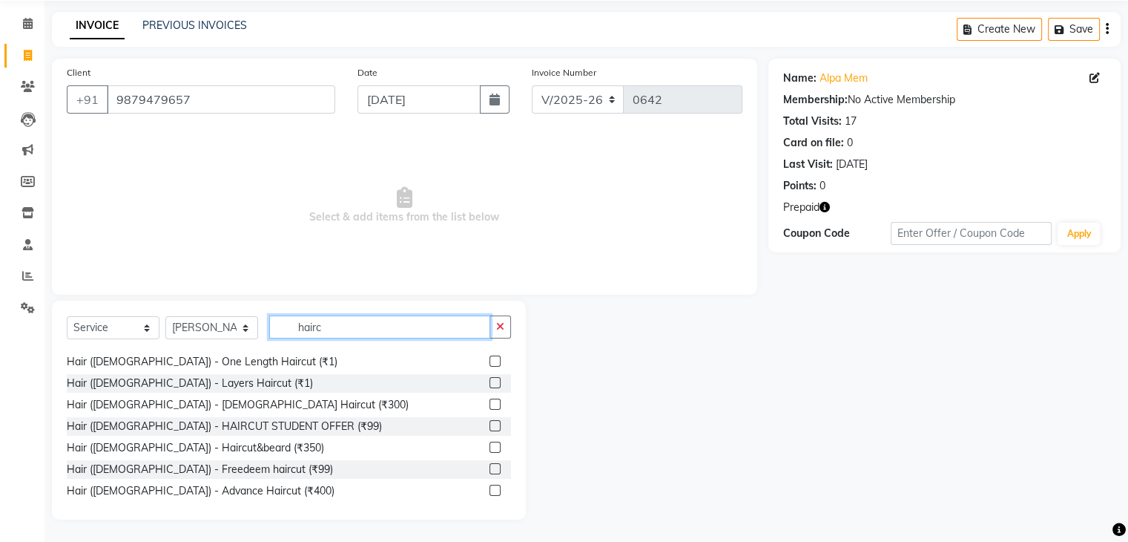
type input "hairc"
click at [490, 401] on label at bounding box center [495, 403] width 11 height 11
click at [490, 401] on input "checkbox" at bounding box center [495, 405] width 10 height 10
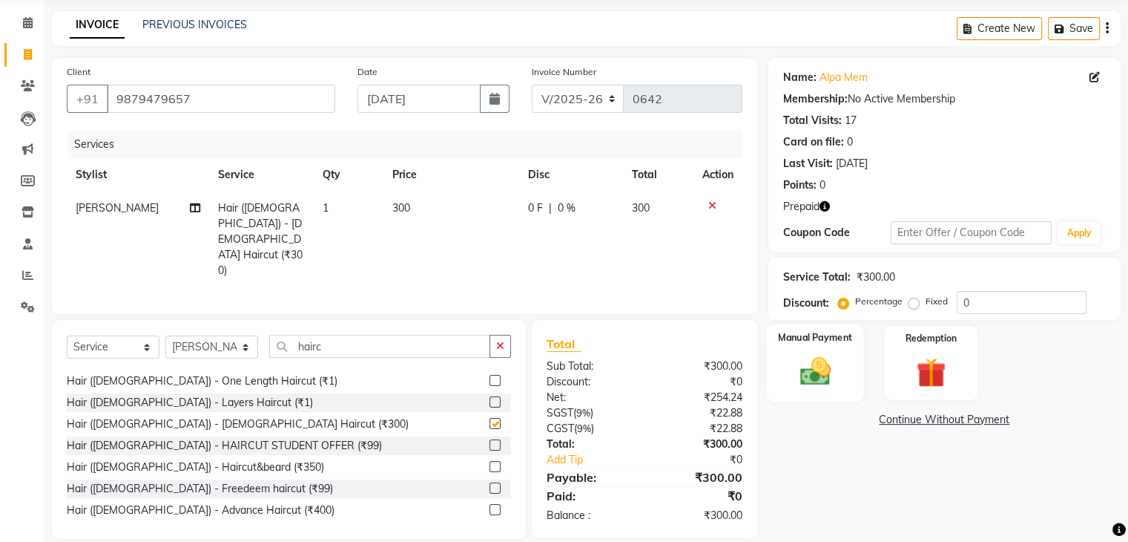
checkbox input "false"
click at [936, 357] on img at bounding box center [931, 373] width 50 height 38
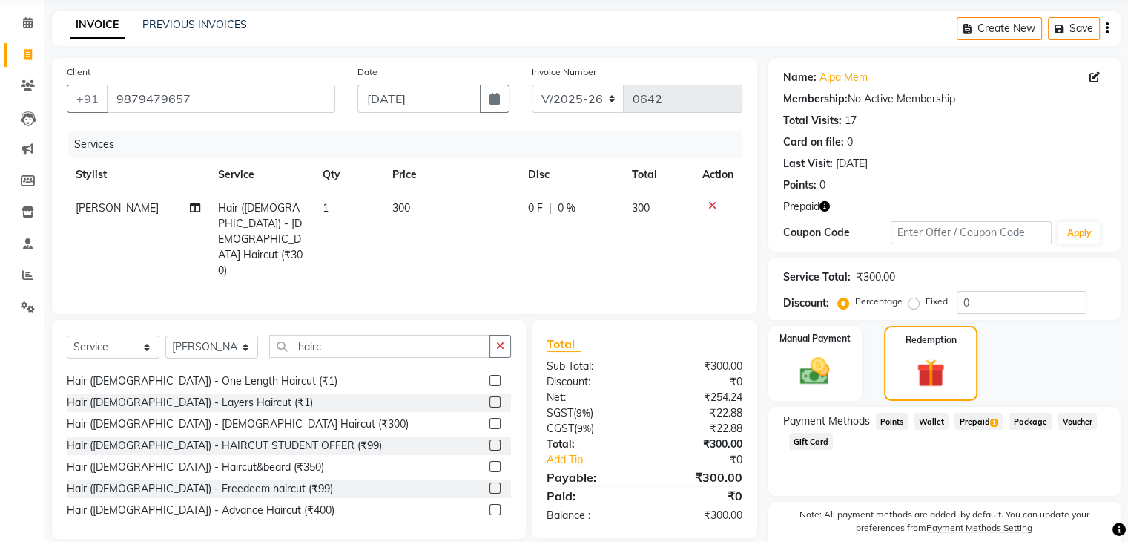
click at [982, 422] on span "Prepaid 1" at bounding box center [979, 421] width 48 height 17
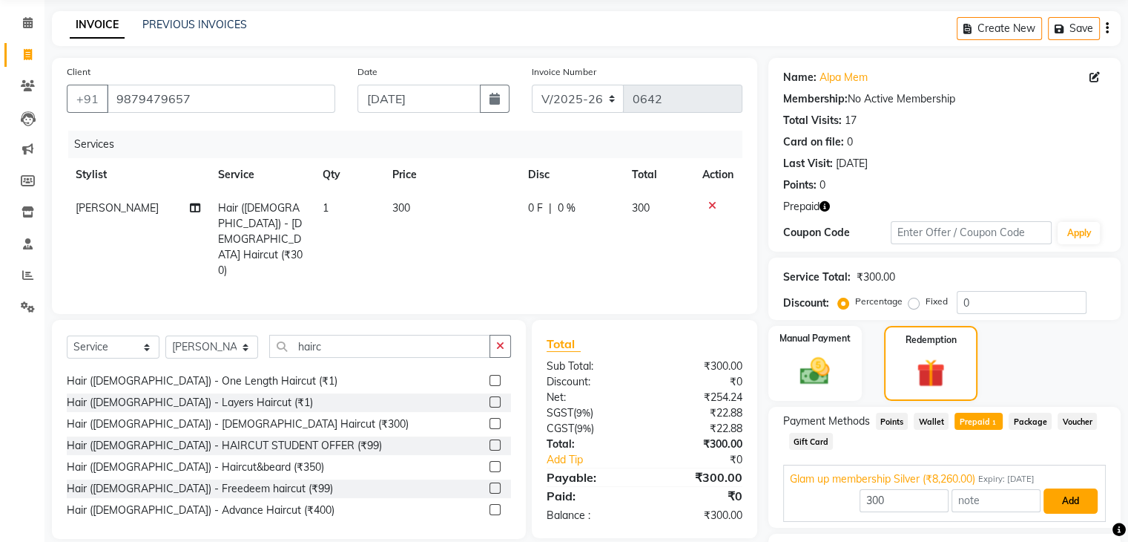
click at [1068, 507] on button "Add" at bounding box center [1071, 500] width 54 height 25
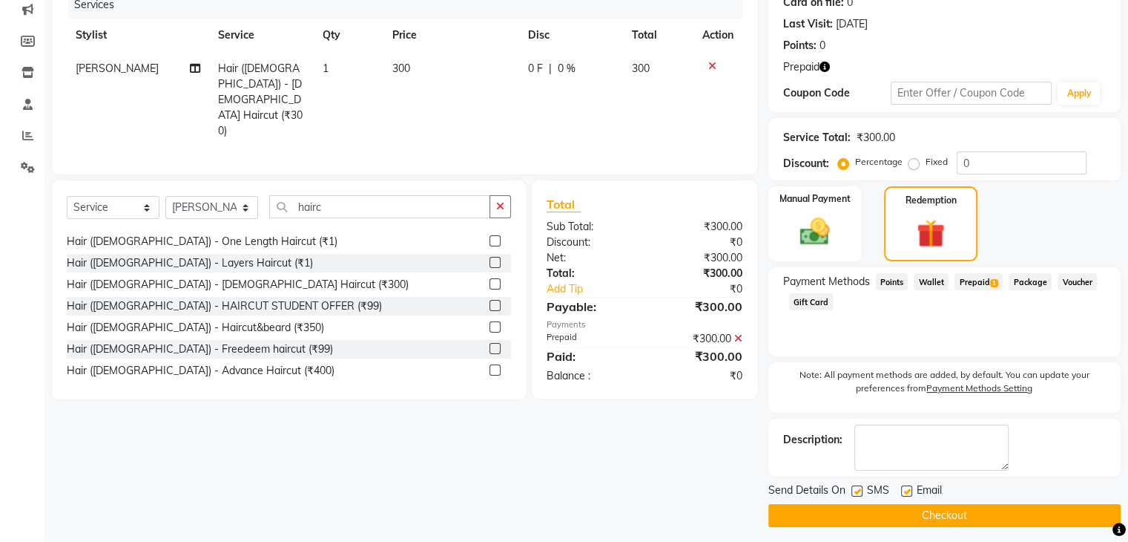
scroll to position [200, 0]
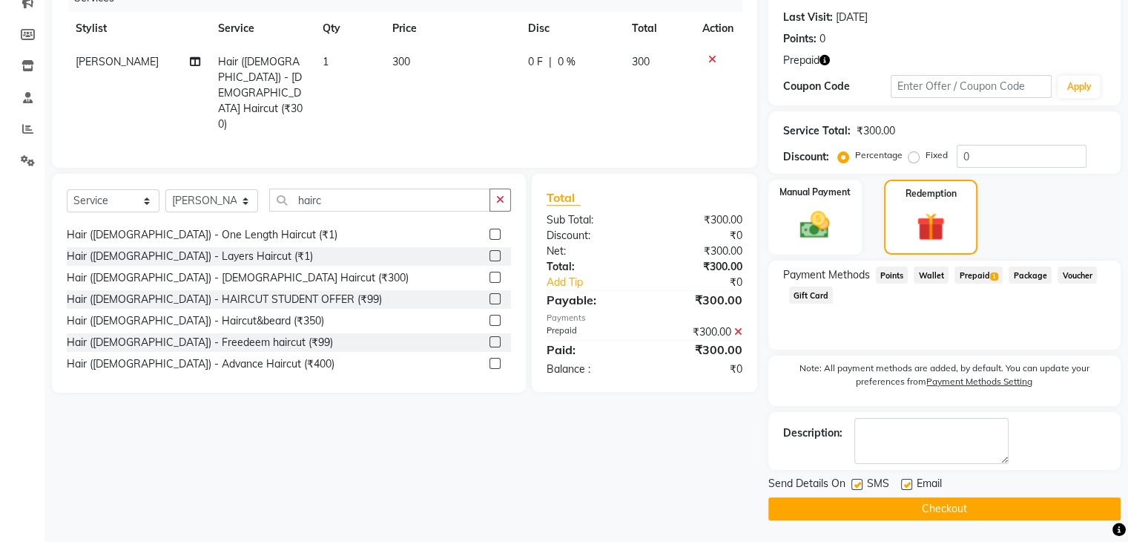
click at [937, 508] on button "Checkout" at bounding box center [945, 508] width 352 height 23
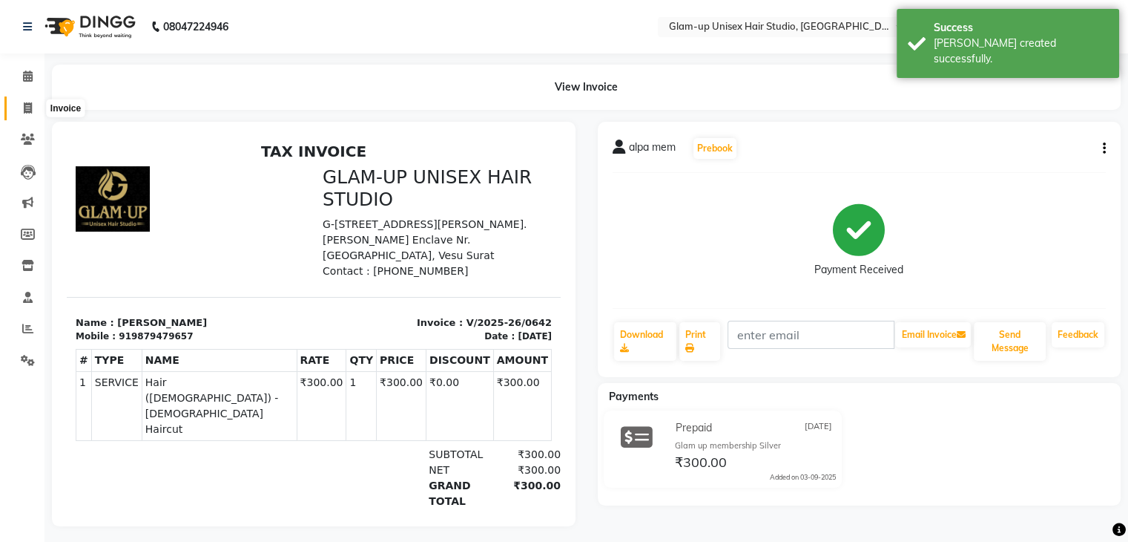
click at [30, 111] on icon at bounding box center [28, 107] width 8 height 11
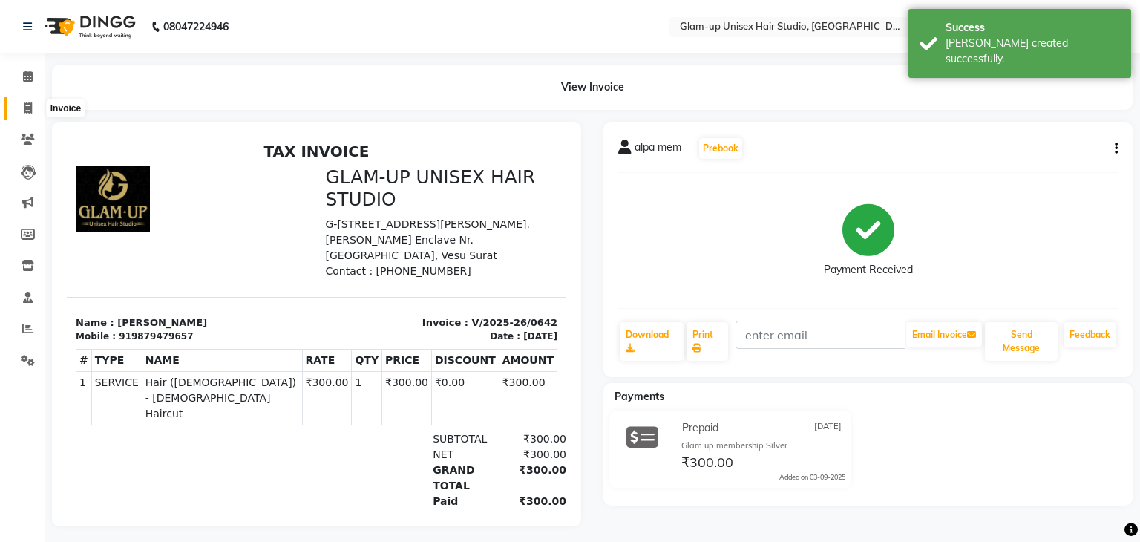
select select "4921"
select select "service"
